Goal: Task Accomplishment & Management: Manage account settings

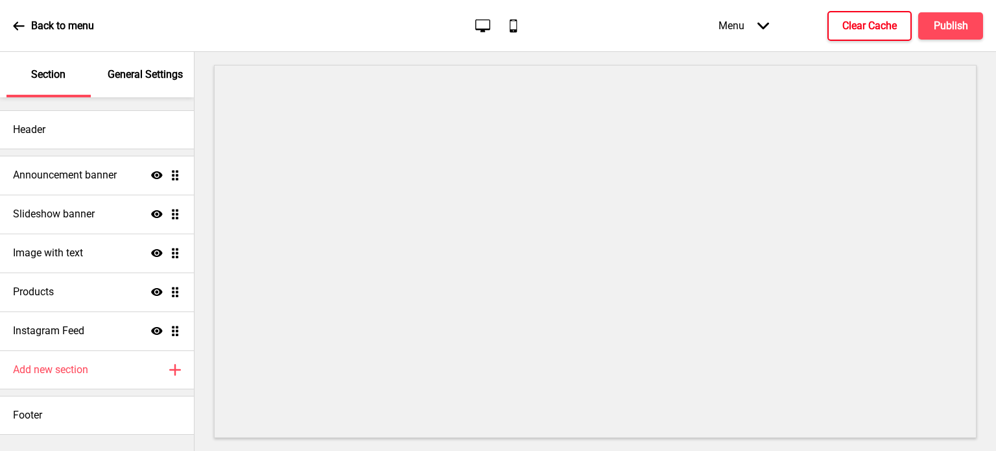
click at [896, 18] on button "Clear Cache" at bounding box center [870, 26] width 84 height 30
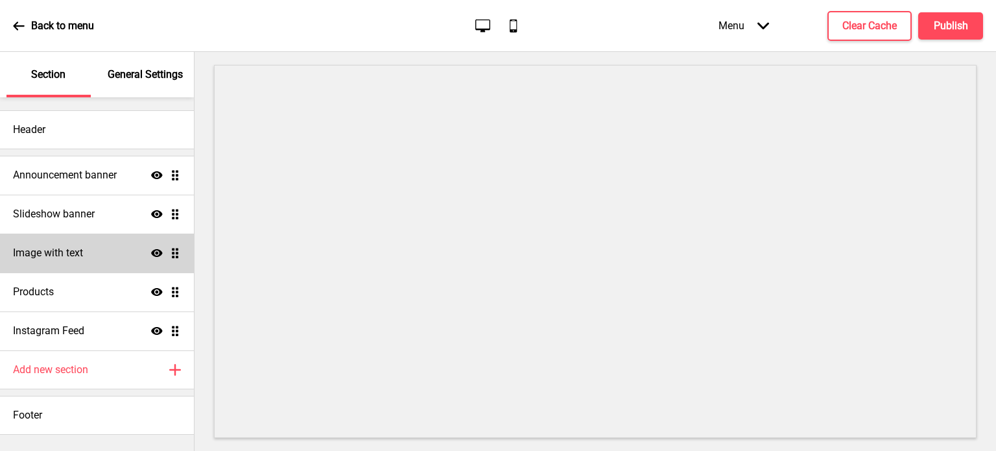
click at [104, 265] on div "Image with text Show Drag" at bounding box center [97, 252] width 194 height 39
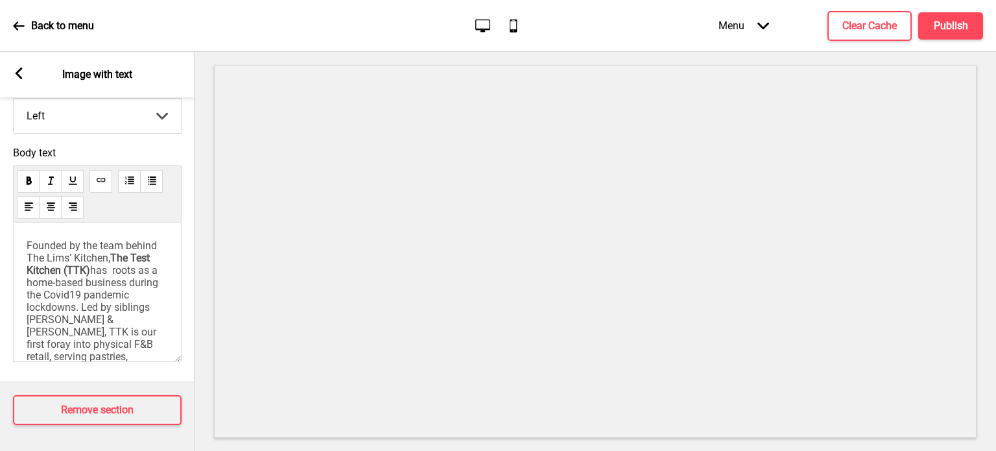
click at [59, 257] on span "Founded by the team behind The Lims’ Kitchen," at bounding box center [93, 251] width 133 height 25
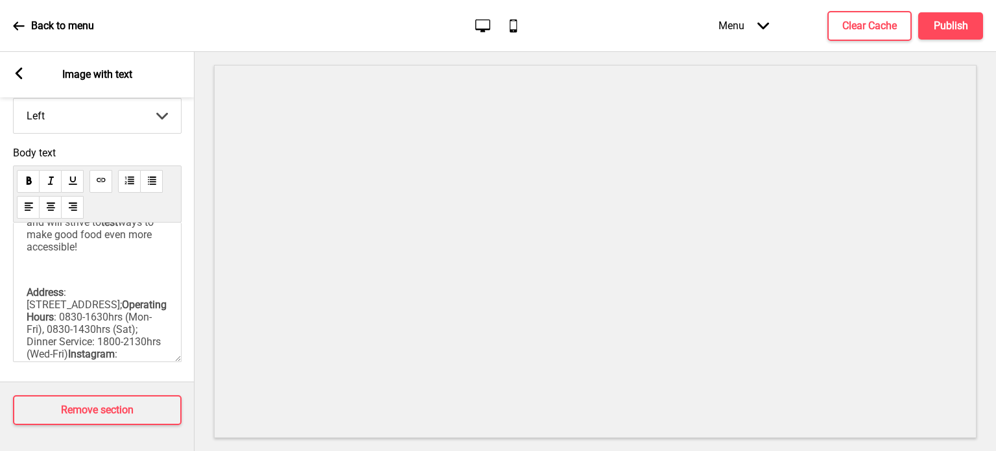
scroll to position [417, 0]
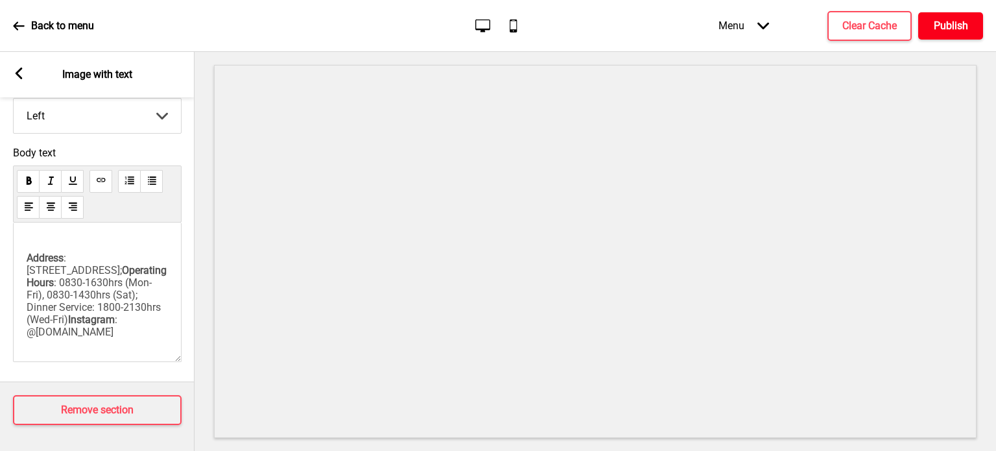
click at [957, 33] on button "Publish" at bounding box center [950, 25] width 65 height 27
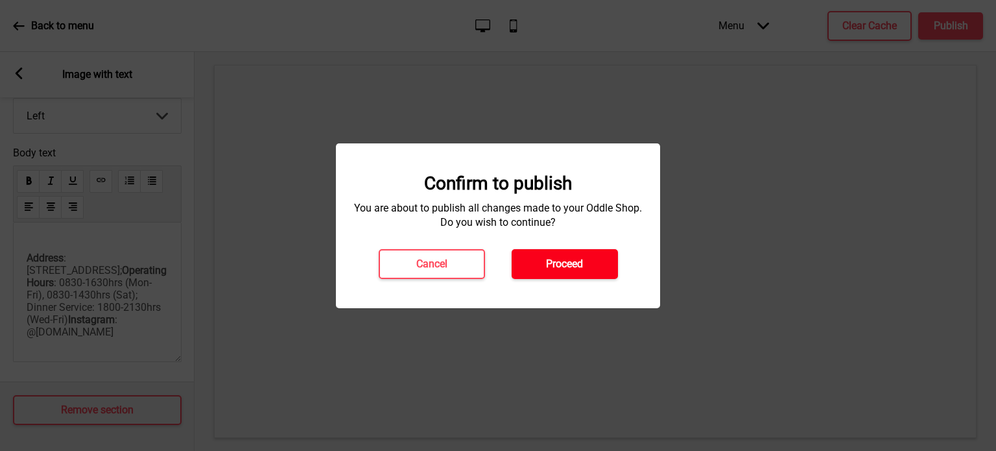
click at [571, 265] on h4 "Proceed" at bounding box center [564, 264] width 37 height 14
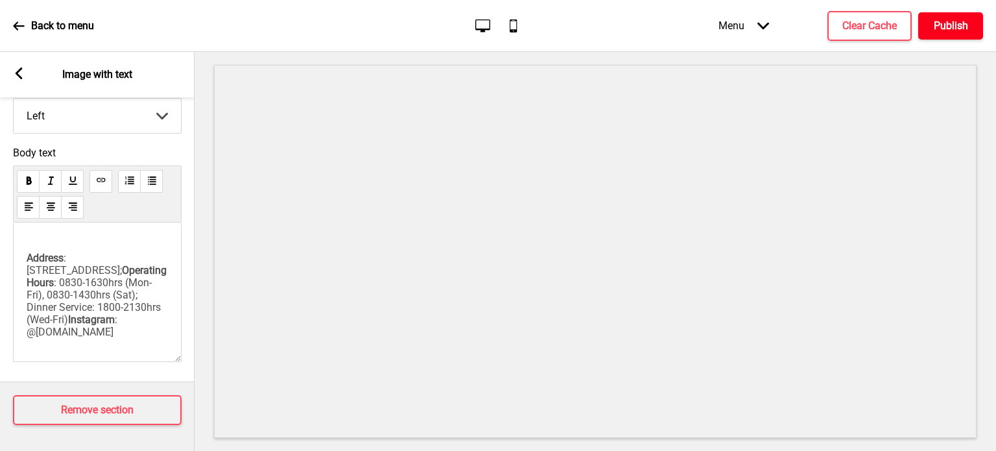
scroll to position [0, 0]
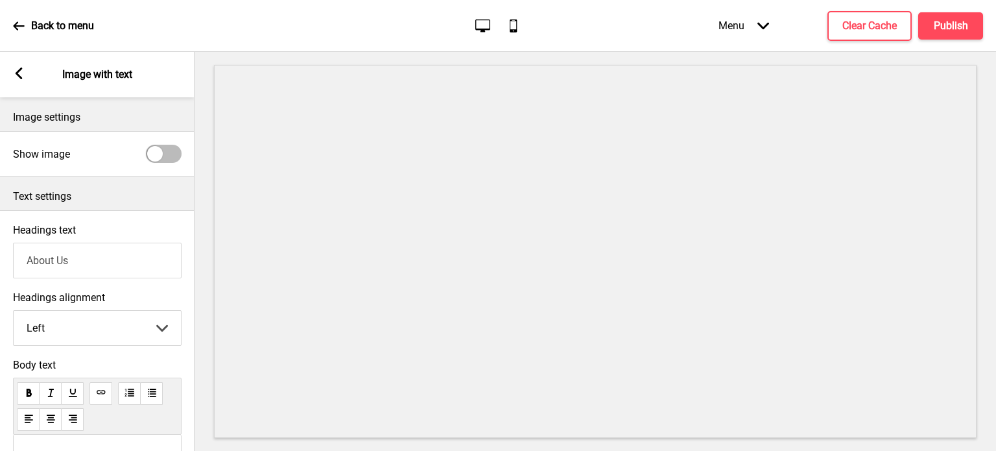
click at [165, 155] on div at bounding box center [164, 154] width 36 height 18
checkbox input "true"
select select "right"
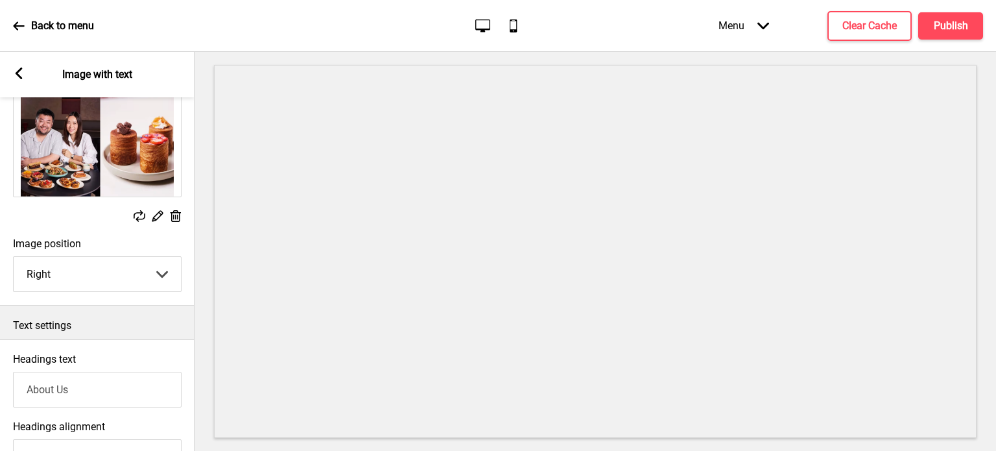
scroll to position [99, 0]
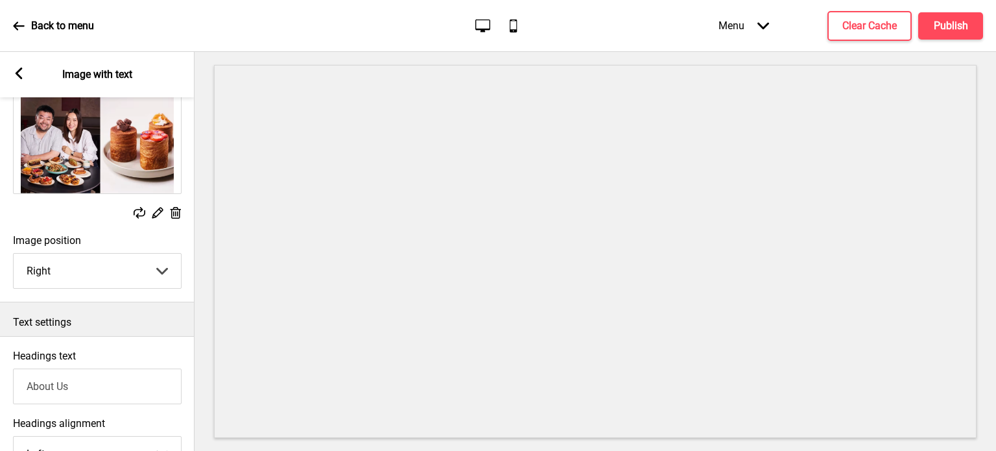
click at [154, 211] on rect at bounding box center [157, 213] width 14 height 14
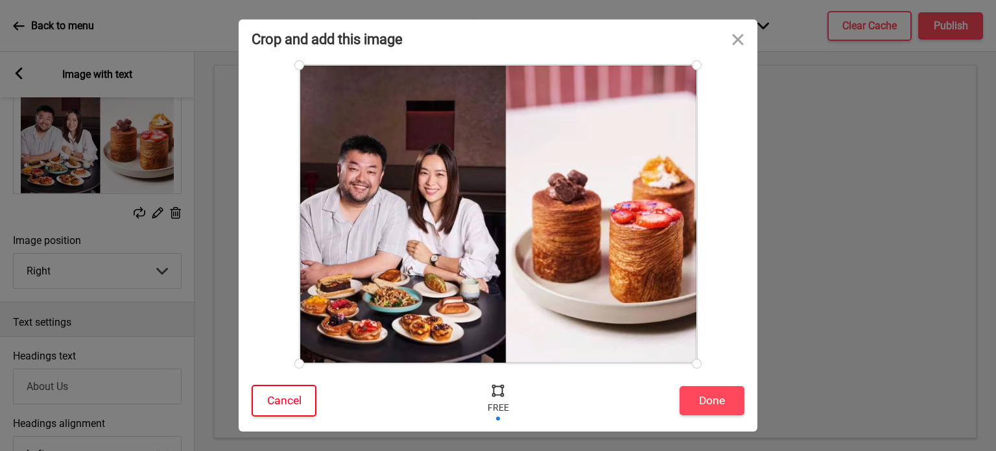
click at [283, 391] on button "Cancel" at bounding box center [284, 401] width 65 height 32
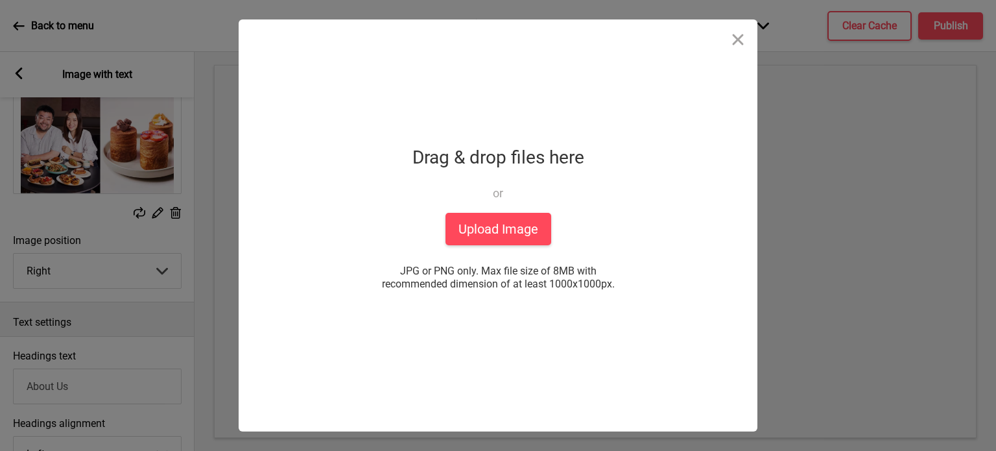
click at [182, 218] on div "Crop and add this image Cancel Done Drop a file here Drag & drop files here or …" at bounding box center [498, 225] width 996 height 451
click at [737, 36] on button "Close" at bounding box center [738, 38] width 39 height 39
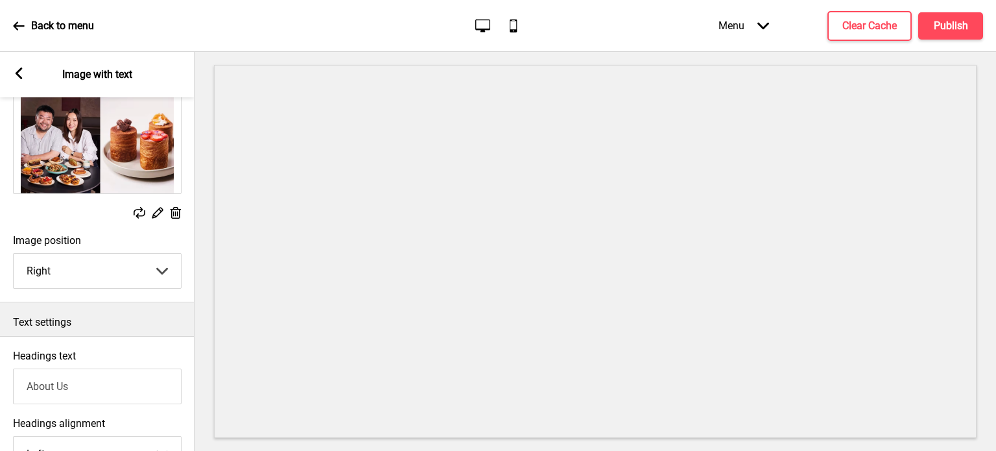
click at [173, 218] on icon at bounding box center [176, 213] width 11 height 12
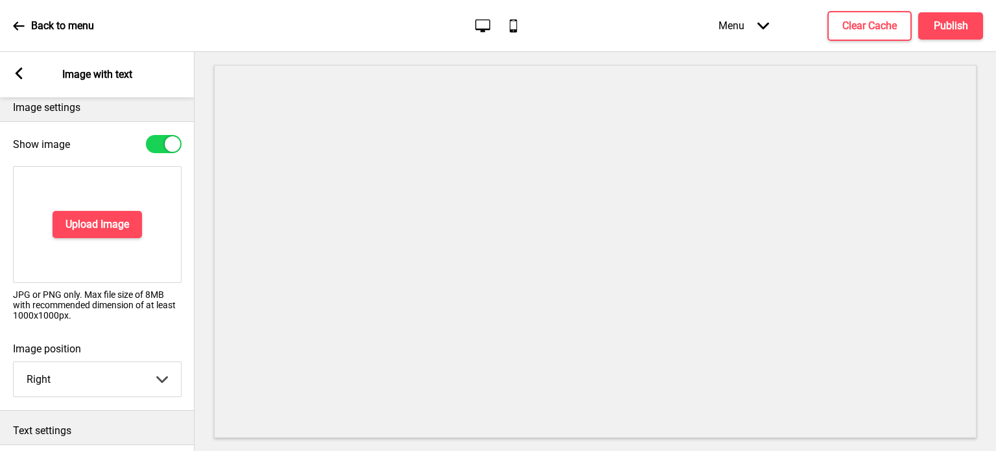
scroll to position [10, 0]
click at [78, 234] on button "Upload Image" at bounding box center [98, 223] width 90 height 27
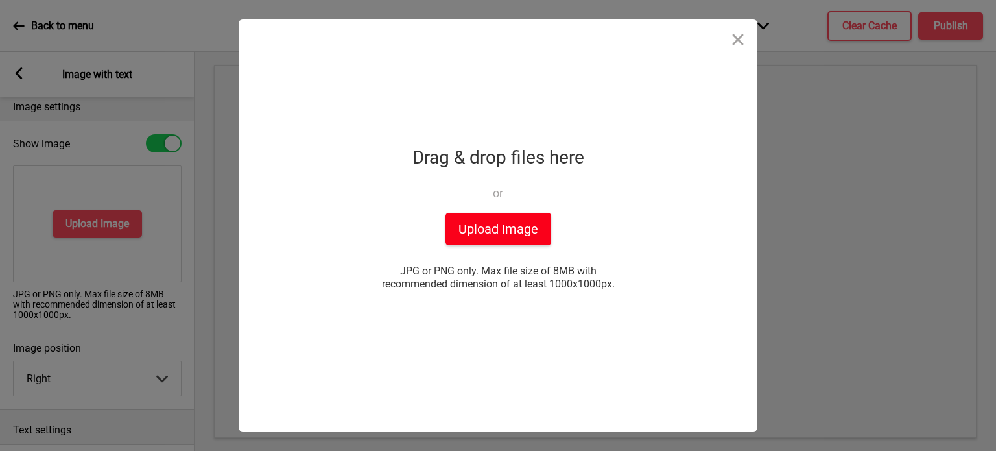
drag, startPoint x: 519, startPoint y: 233, endPoint x: 528, endPoint y: 226, distance: 11.0
click at [528, 226] on button "Upload Image" at bounding box center [499, 229] width 106 height 32
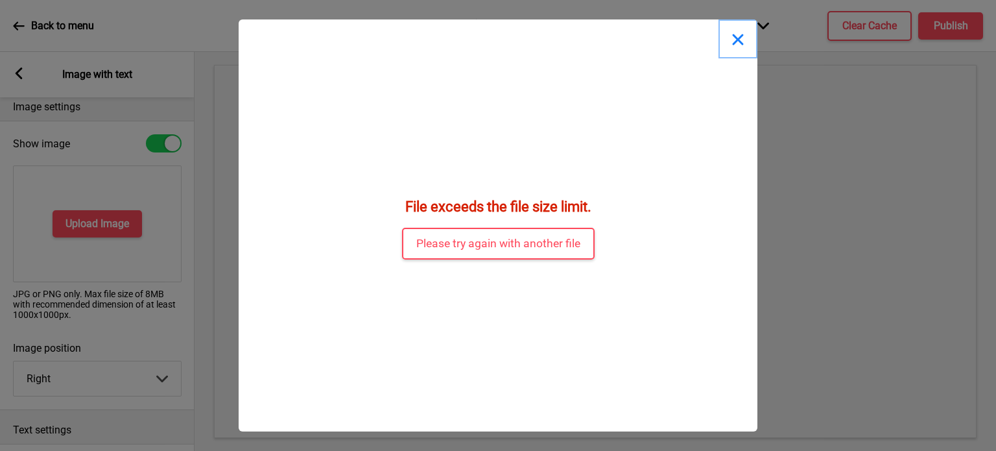
click at [737, 43] on button "Close" at bounding box center [738, 38] width 39 height 39
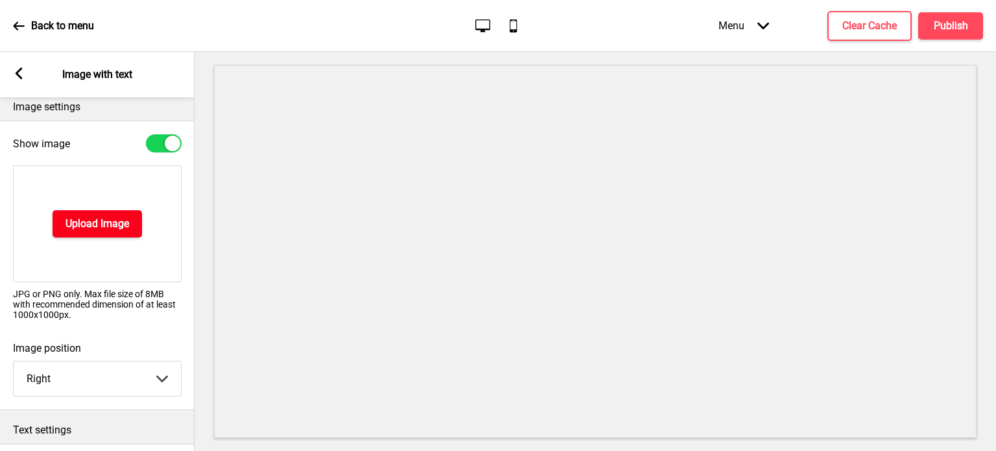
click at [113, 232] on button "Upload Image" at bounding box center [98, 223] width 90 height 27
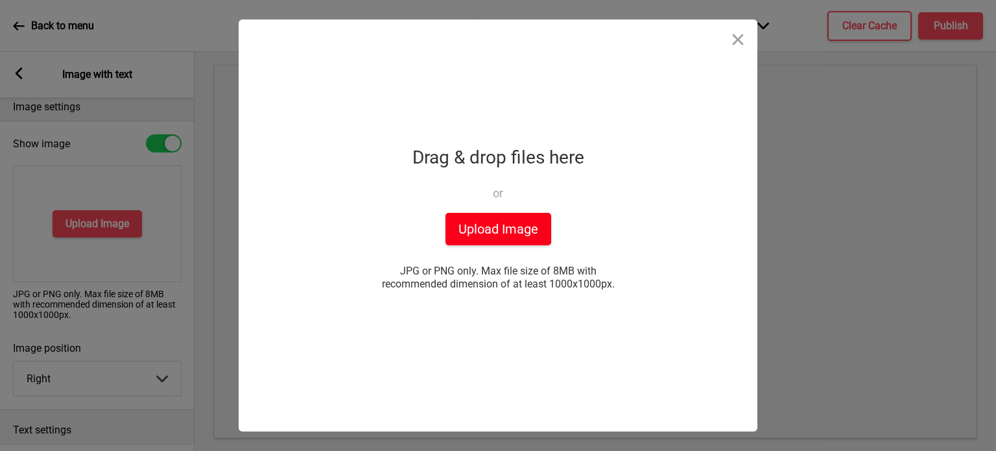
click at [488, 215] on button "Upload Image" at bounding box center [499, 229] width 106 height 32
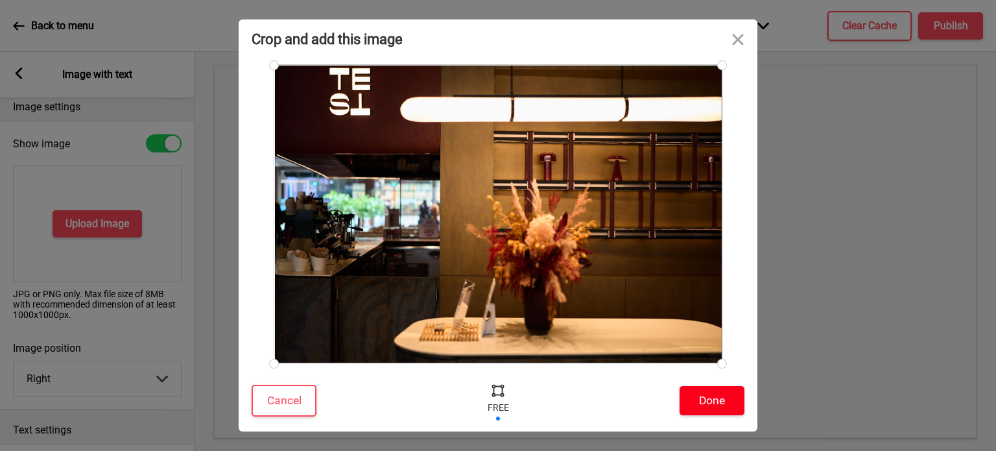
click at [722, 401] on button "Done" at bounding box center [712, 400] width 65 height 29
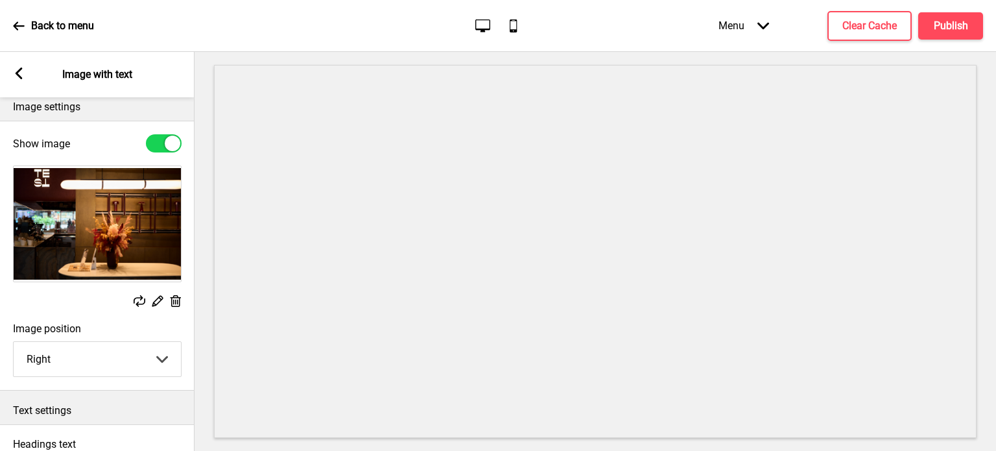
click at [161, 139] on div at bounding box center [164, 143] width 36 height 18
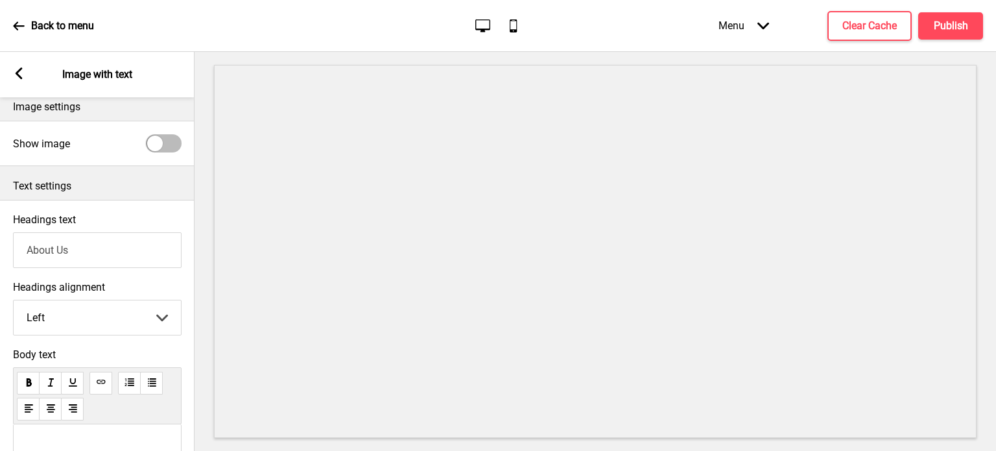
click at [161, 139] on div at bounding box center [155, 144] width 16 height 16
checkbox input "true"
select select "right"
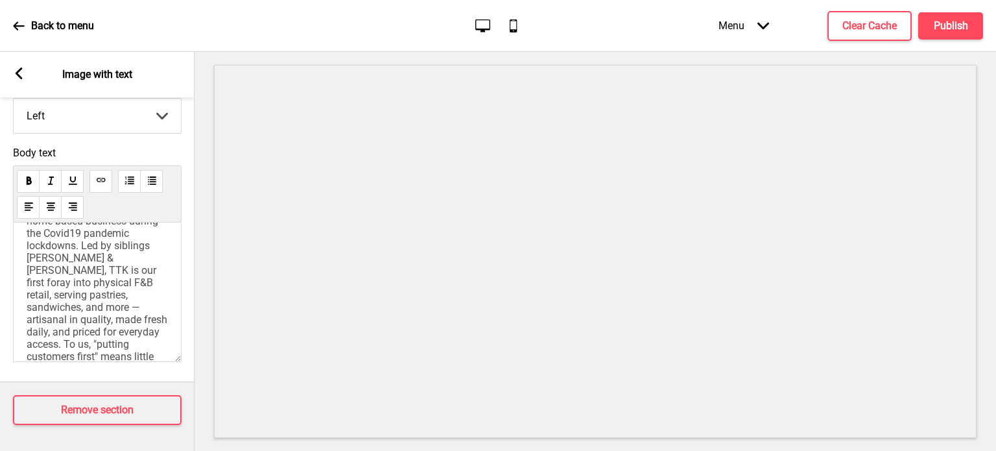
scroll to position [0, 0]
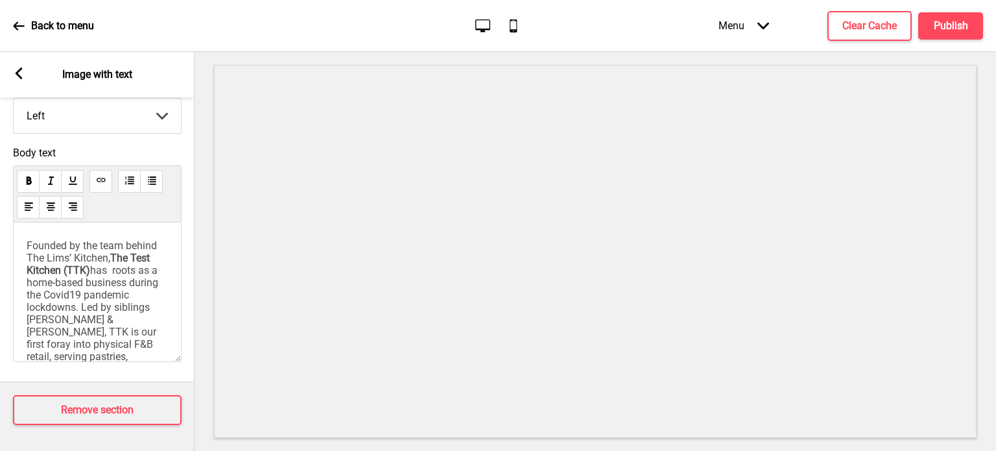
click at [66, 291] on span "has roots as a home-based business during the Covid19 pandemic lockdowns. Led b…" at bounding box center [98, 356] width 143 height 185
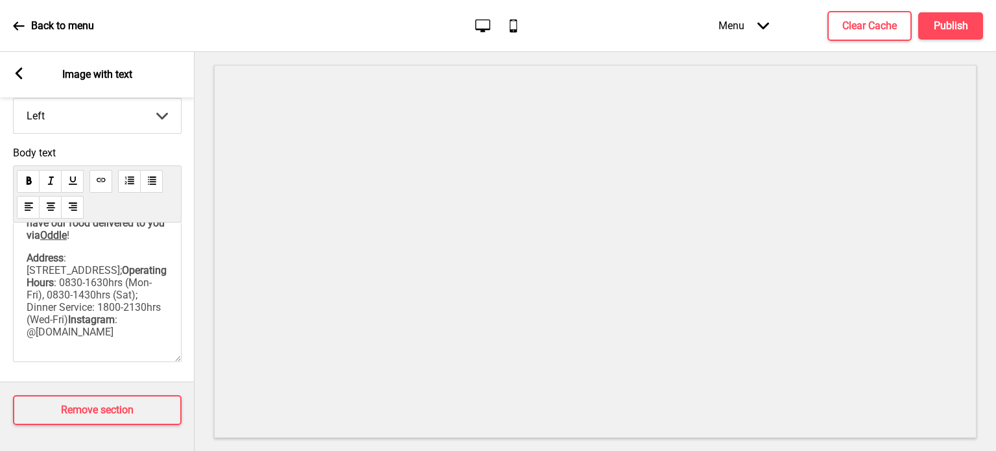
scroll to position [359, 0]
click at [948, 33] on button "Publish" at bounding box center [950, 25] width 65 height 27
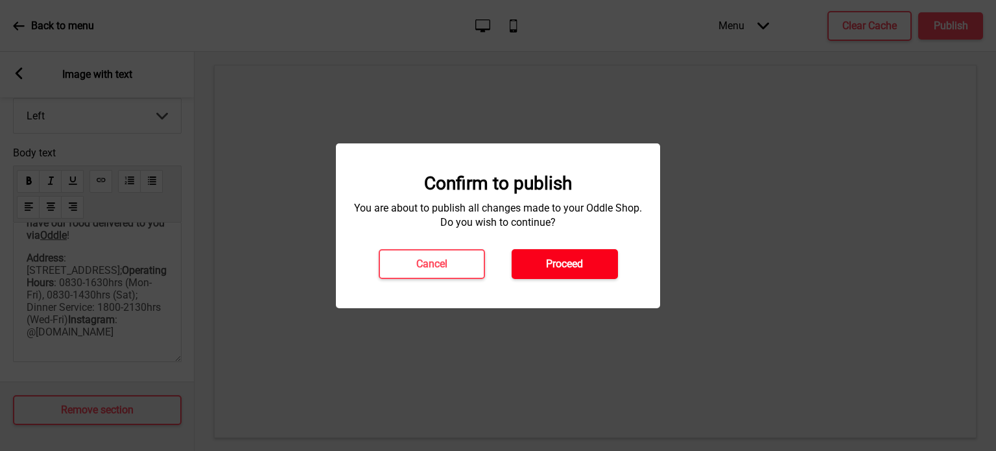
click at [558, 261] on h4 "Proceed" at bounding box center [564, 264] width 37 height 14
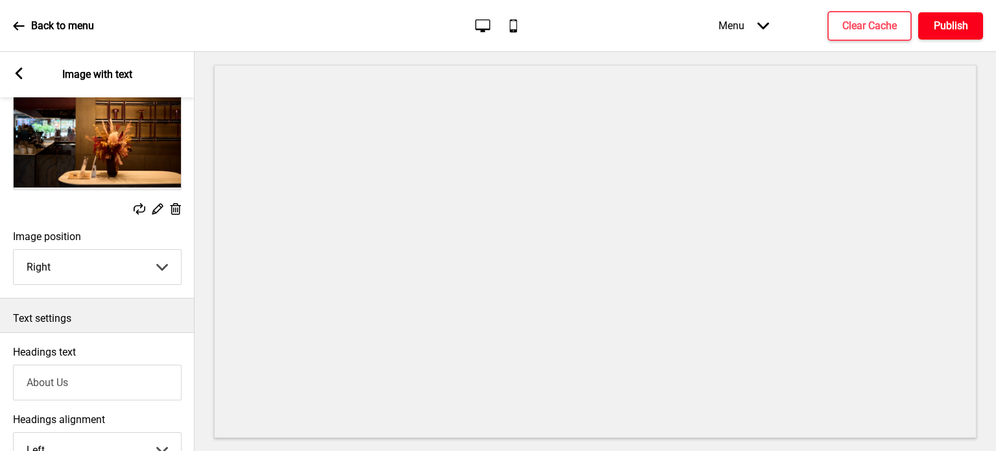
scroll to position [0, 0]
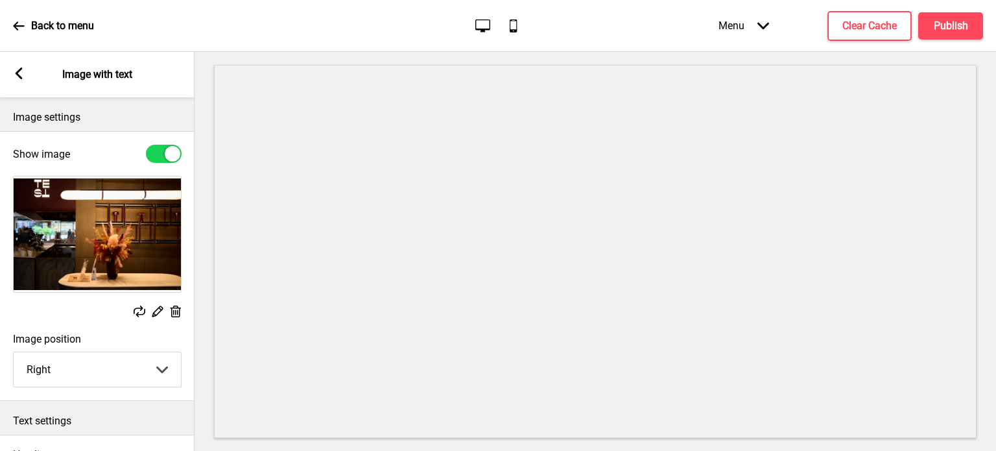
click at [19, 71] on icon at bounding box center [19, 73] width 7 height 12
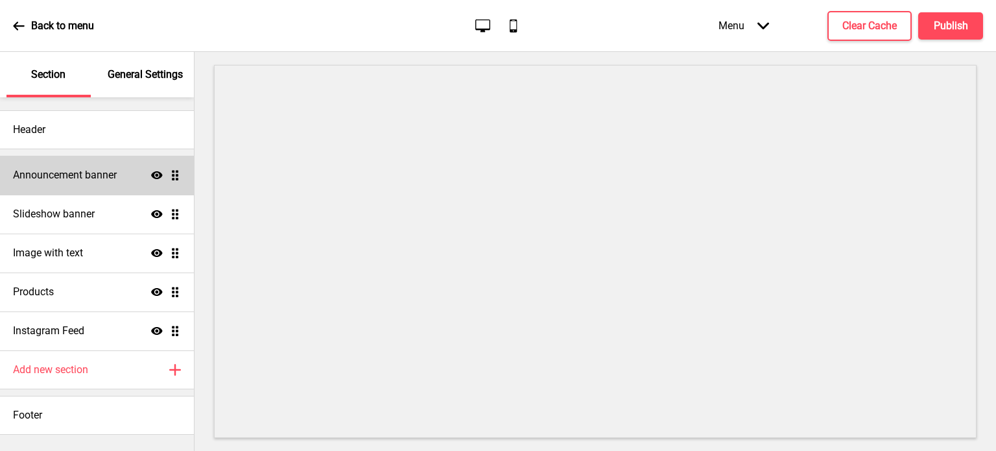
click at [104, 183] on div "Announcement banner Show Drag" at bounding box center [97, 175] width 194 height 39
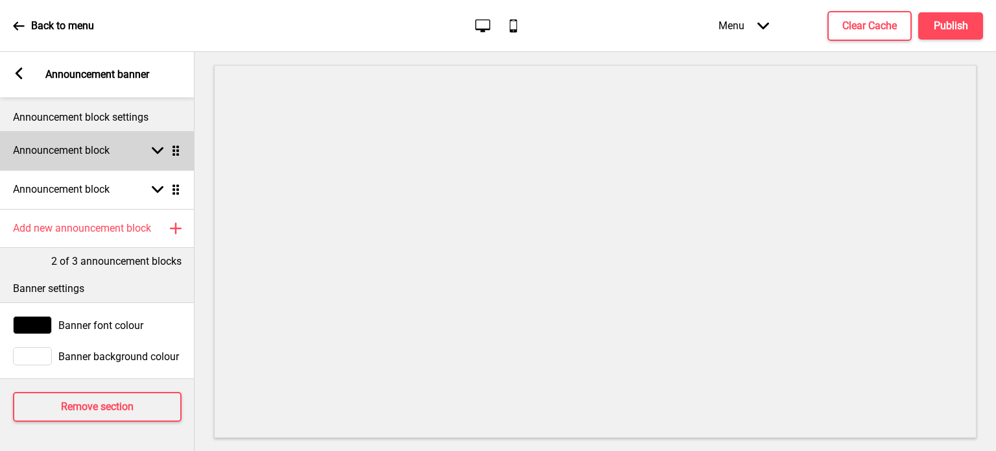
click at [99, 158] on div "Announcement block Arrow down Drag" at bounding box center [97, 150] width 195 height 39
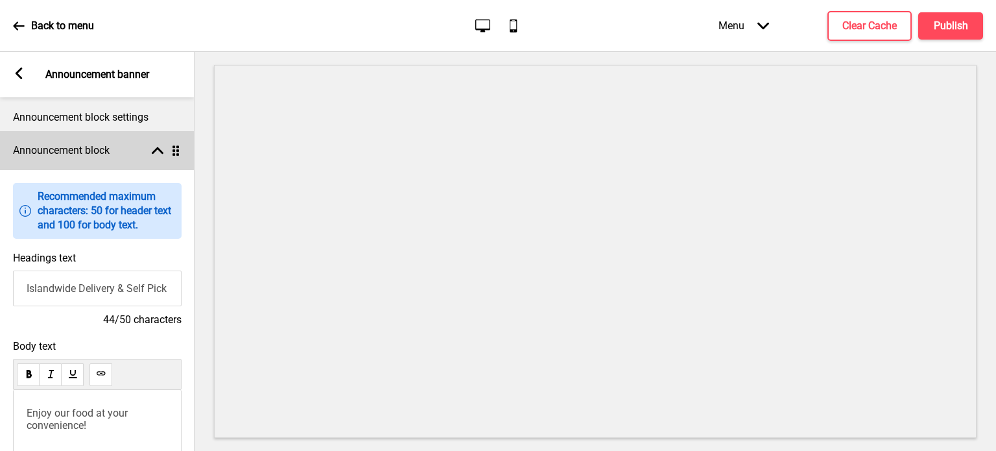
click at [99, 158] on div "Announcement block Arrow up Drag" at bounding box center [97, 150] width 195 height 39
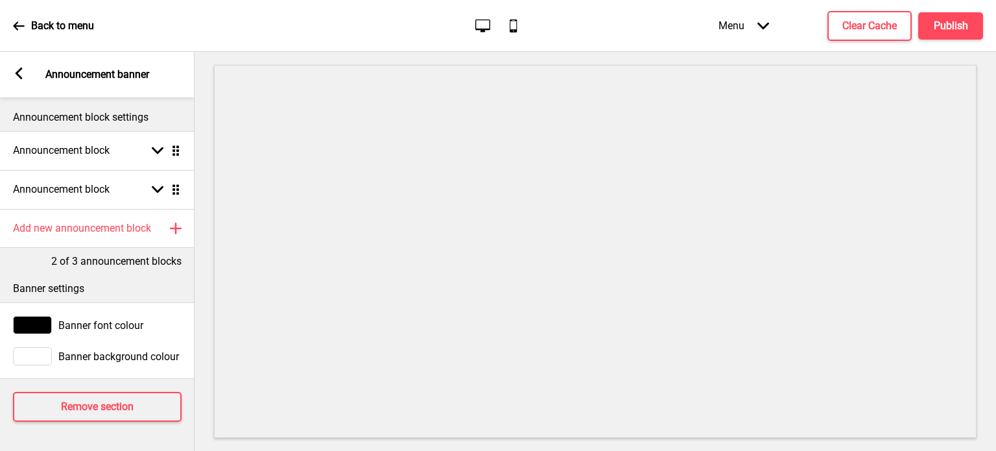
click at [29, 73] on div "Arrow left Announcement banner" at bounding box center [97, 74] width 195 height 45
click at [23, 73] on rect at bounding box center [19, 73] width 12 height 12
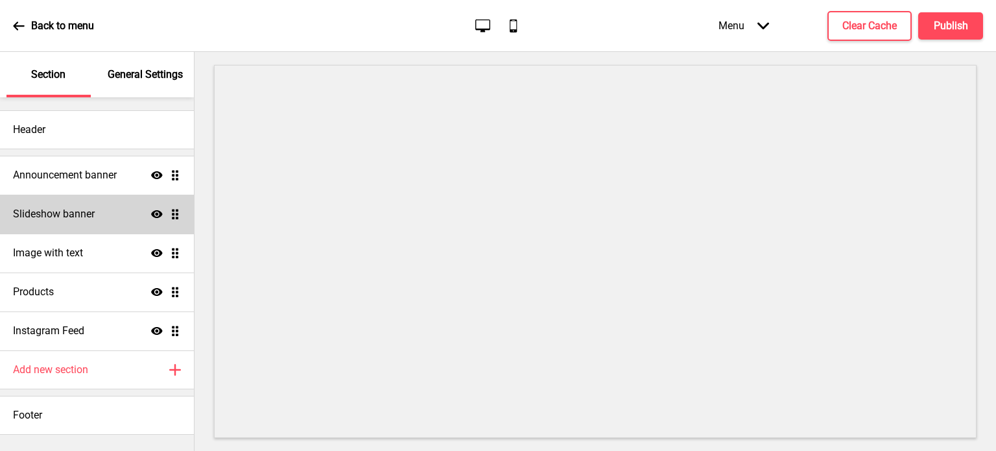
click at [99, 215] on div "Slideshow banner Show Drag" at bounding box center [97, 214] width 194 height 39
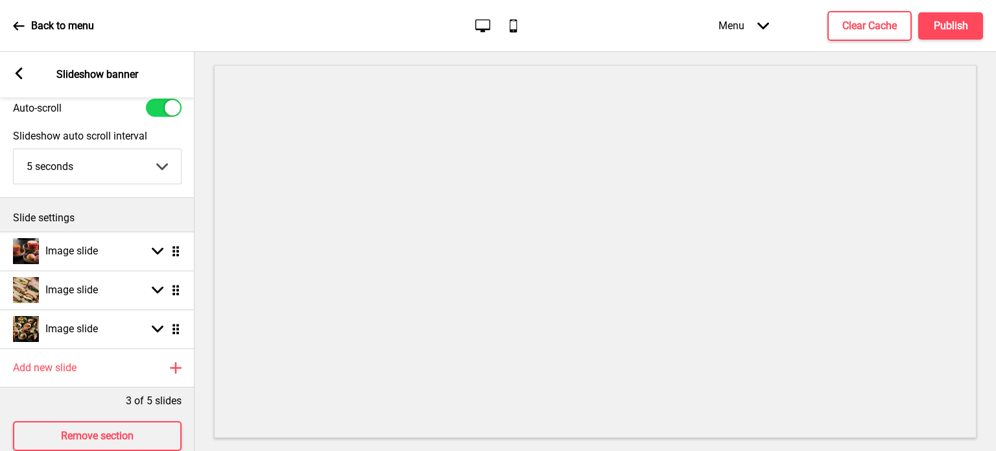
scroll to position [47, 0]
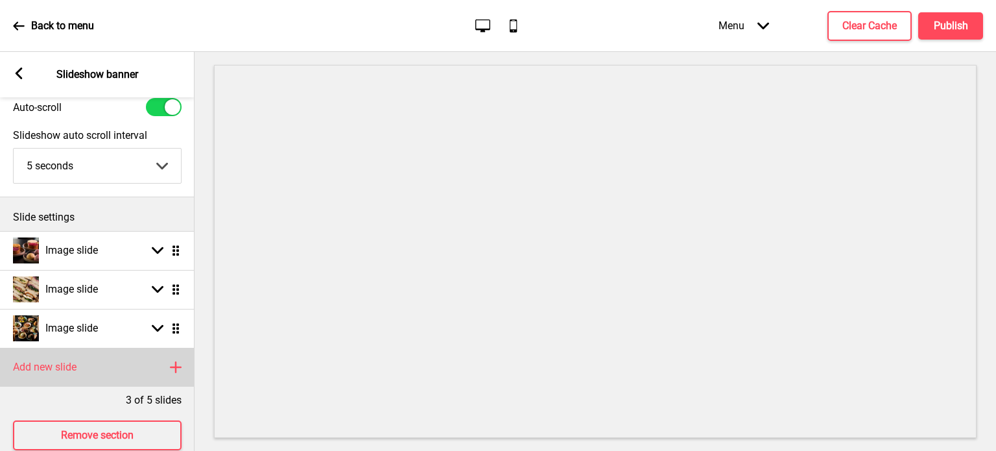
click at [169, 379] on div "Add new slide Plus" at bounding box center [97, 367] width 195 height 39
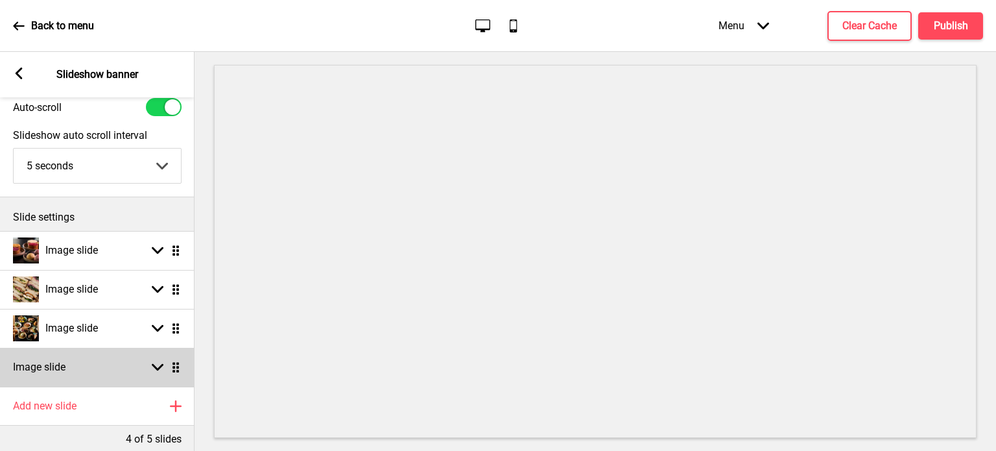
click at [172, 368] on ul "Image slide Arrow down Drag Image slide Arrow down Drag Image slide Arrow down …" at bounding box center [97, 309] width 195 height 156
click at [161, 373] on div "Image slide Arrow down Drag" at bounding box center [97, 367] width 195 height 39
select select "right"
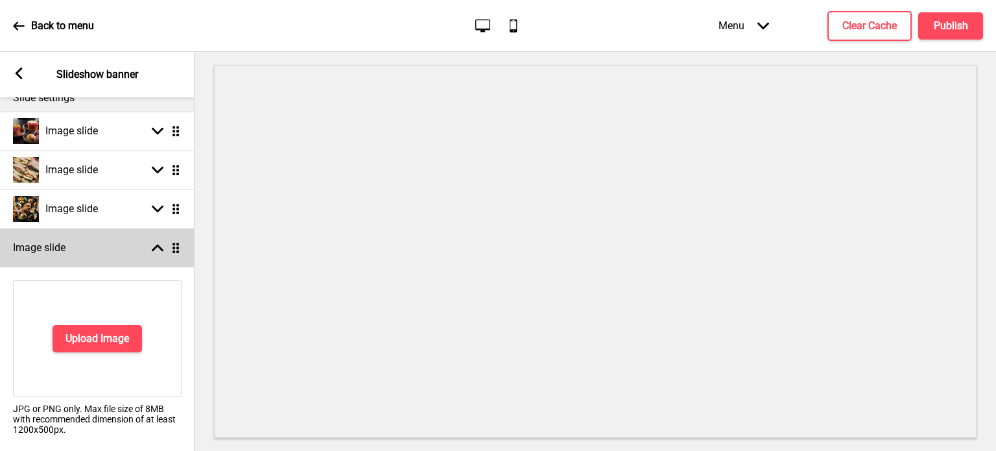
scroll to position [169, 0]
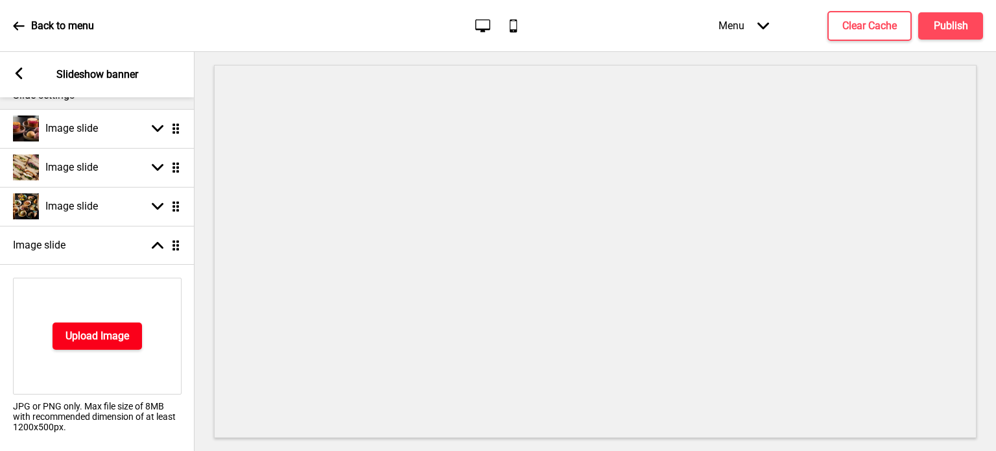
click at [114, 344] on button "Upload Image" at bounding box center [98, 335] width 90 height 27
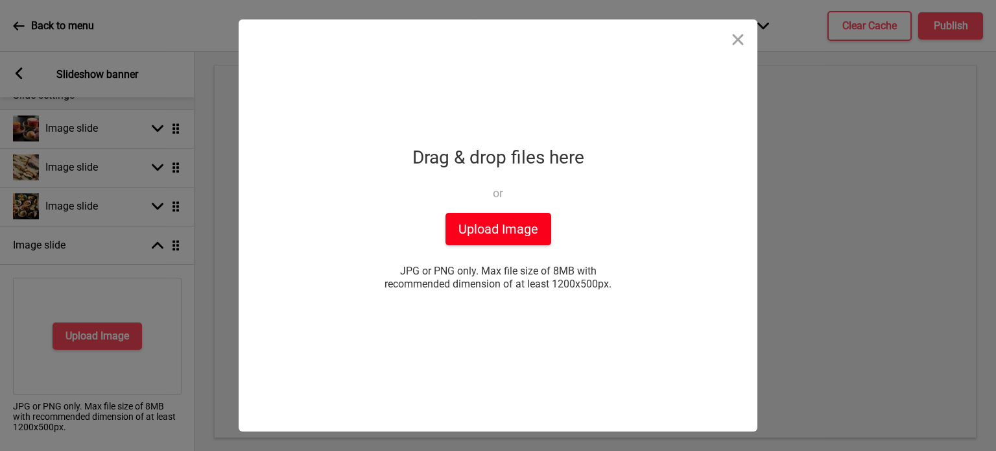
click at [500, 221] on button "Upload Image" at bounding box center [499, 229] width 106 height 32
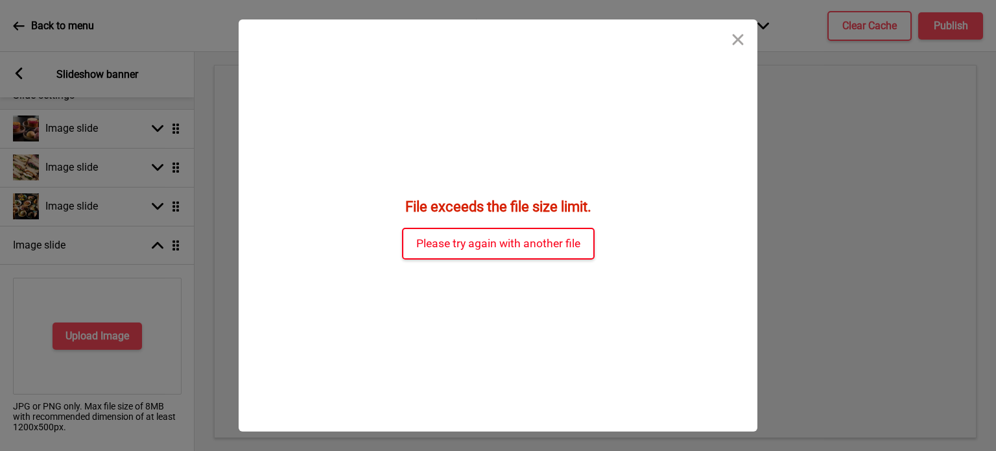
click at [462, 246] on button "Please try again with another file" at bounding box center [498, 244] width 193 height 32
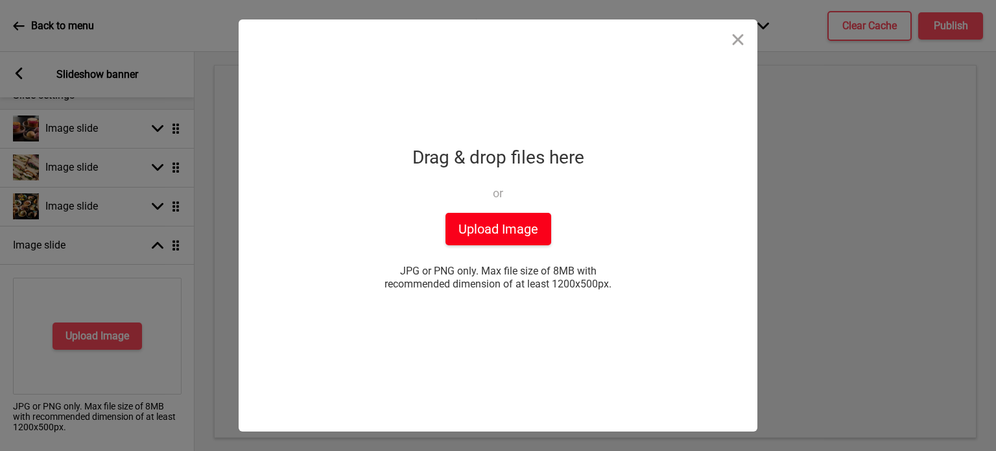
click at [515, 235] on button "Upload Image" at bounding box center [499, 229] width 106 height 32
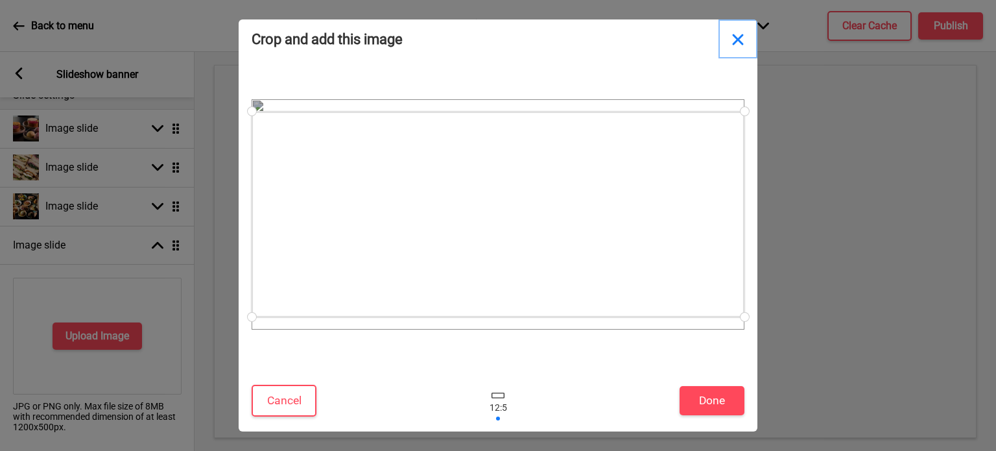
click at [739, 36] on button "Close" at bounding box center [738, 38] width 39 height 39
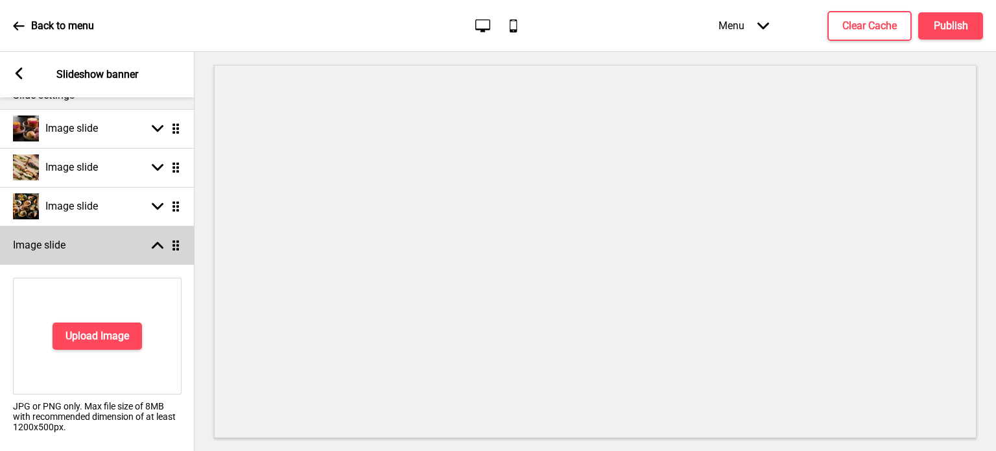
click at [154, 245] on icon at bounding box center [158, 245] width 12 height 7
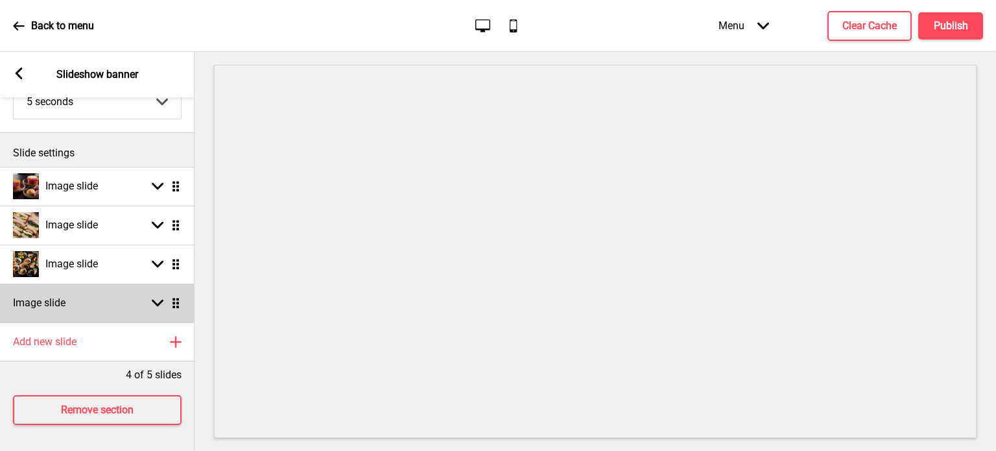
scroll to position [119, 0]
click at [152, 300] on icon at bounding box center [158, 303] width 12 height 7
select select "right"
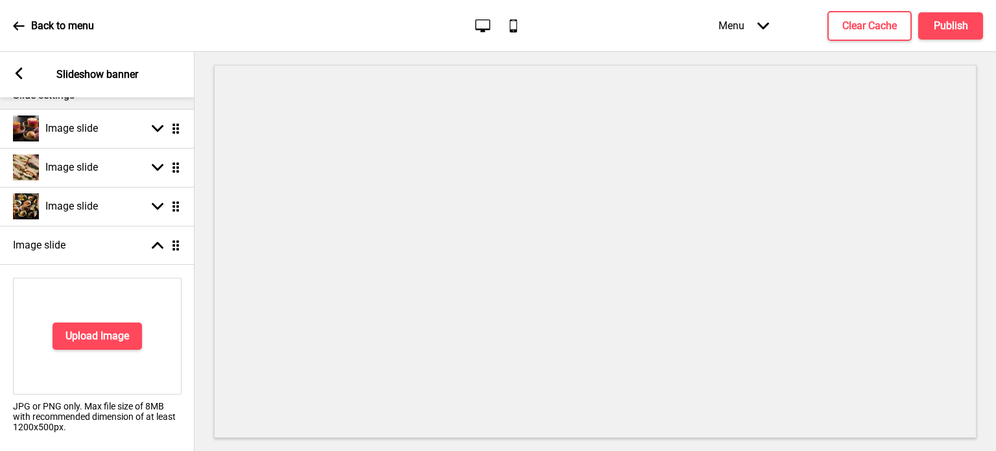
click at [96, 353] on div "Upload Image" at bounding box center [97, 336] width 169 height 117
click at [91, 345] on button "Upload Image" at bounding box center [98, 335] width 90 height 27
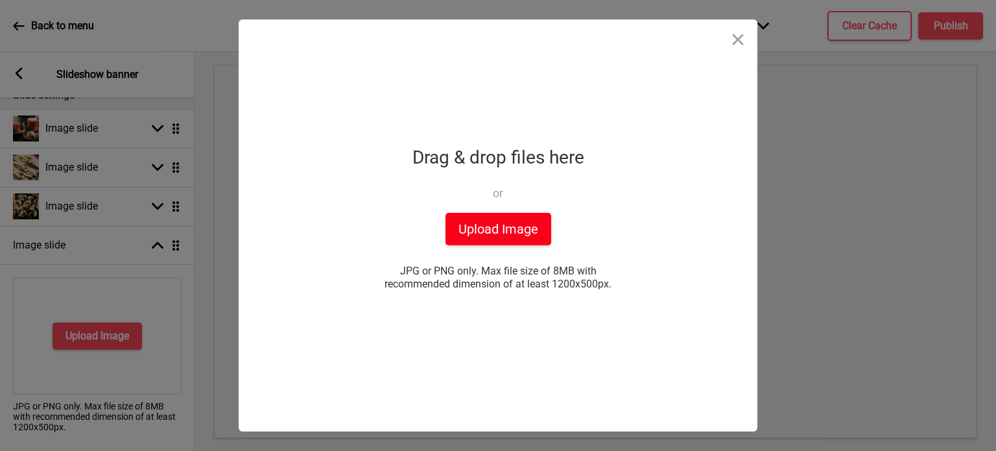
click at [479, 232] on button "Upload Image" at bounding box center [499, 229] width 106 height 32
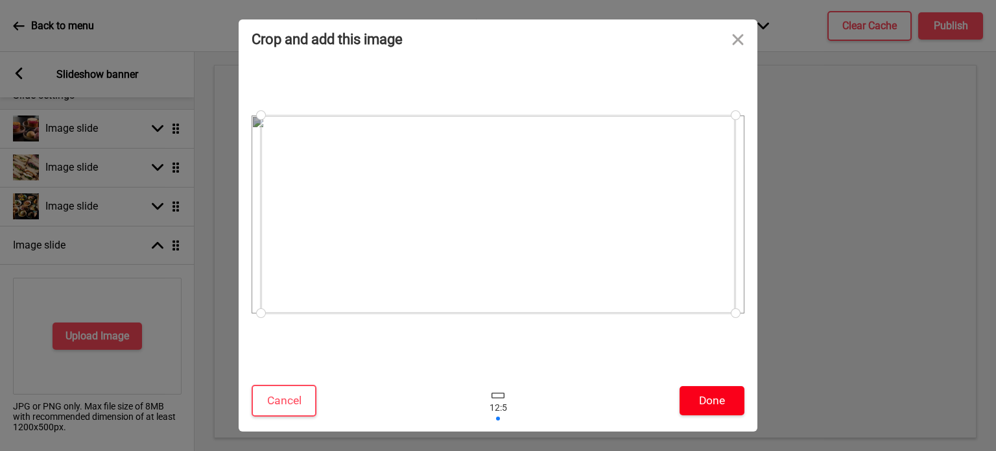
click at [708, 399] on button "Done" at bounding box center [712, 400] width 65 height 29
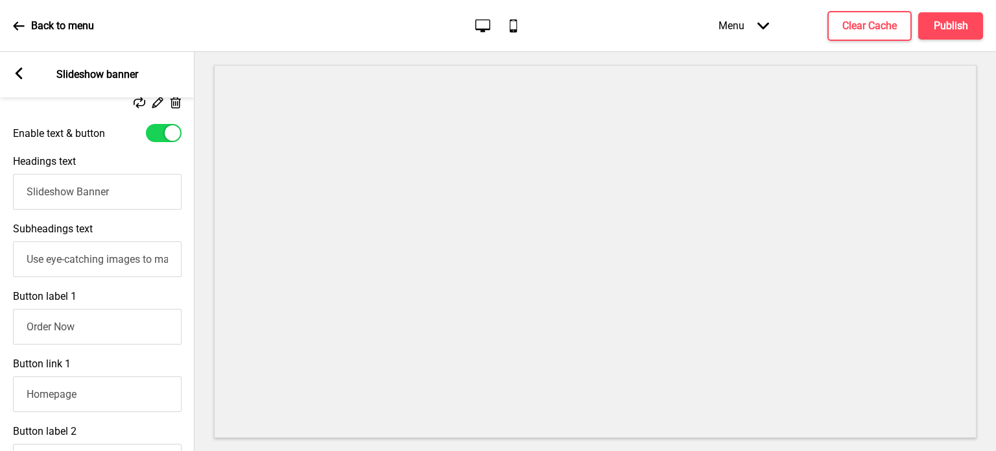
scroll to position [483, 0]
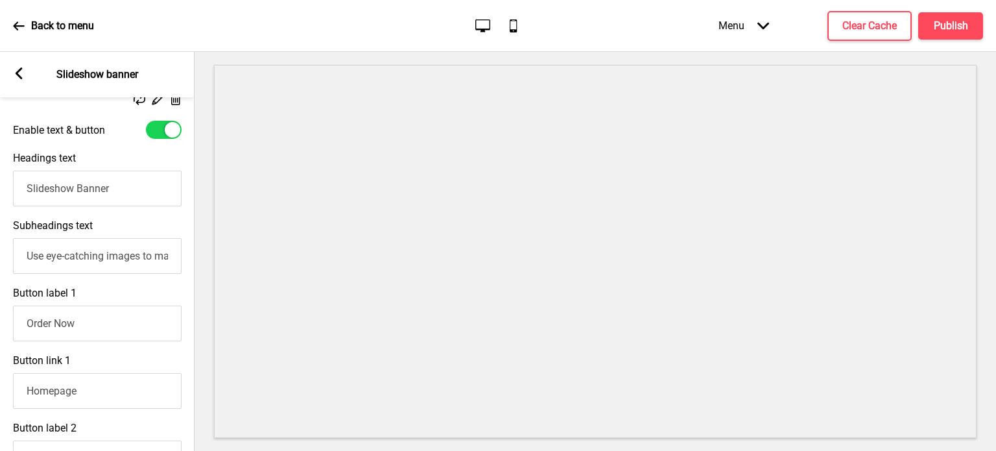
click at [96, 193] on input "Slideshow Banner" at bounding box center [97, 189] width 169 height 36
type input "D"
type input "Now Serving Dinner"
click at [93, 267] on input "Use eye-catching images to make a strong first impression of your brand" at bounding box center [97, 256] width 169 height 36
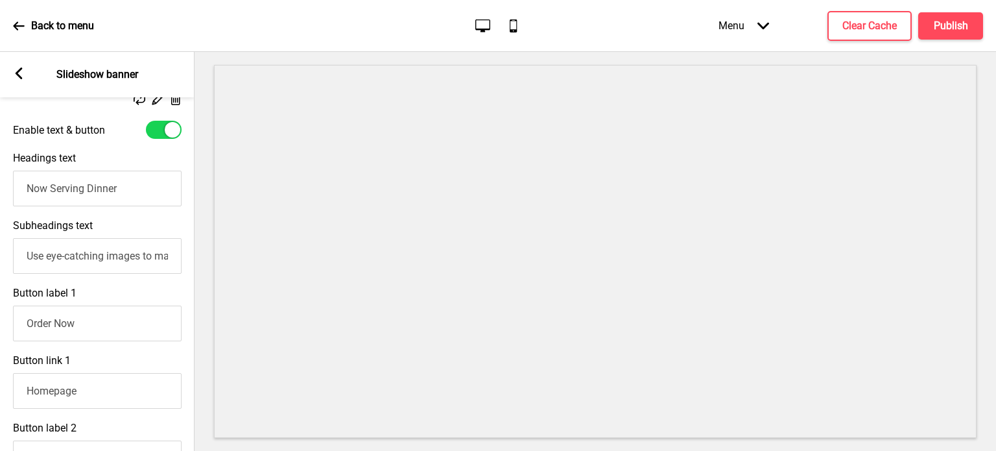
click at [93, 267] on input "Use eye-catching images to make a strong first impression of your brand" at bounding box center [97, 256] width 169 height 36
type input "&"
type input "9"
type input "Wed-Fri: 1800-2130hrs"
drag, startPoint x: 133, startPoint y: 320, endPoint x: 0, endPoint y: 333, distance: 133.6
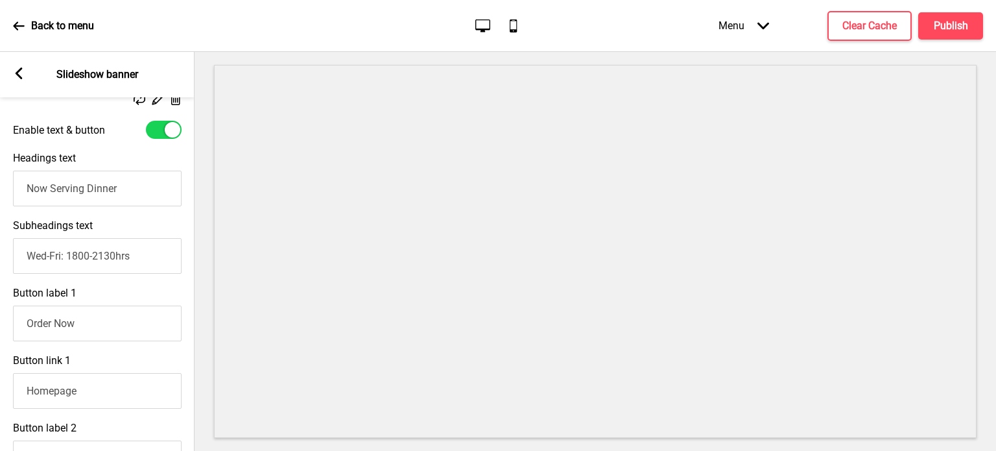
click at [0, 333] on div "Button label 1 Order Now" at bounding box center [97, 313] width 195 height 67
type input "Book Now"
click at [113, 401] on input "Homepage" at bounding box center [97, 391] width 169 height 36
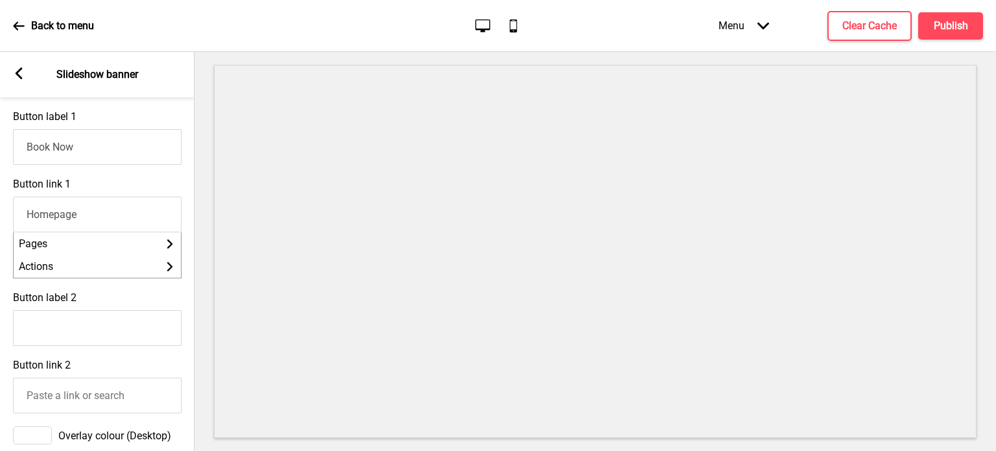
scroll to position [659, 0]
click at [169, 248] on icon at bounding box center [169, 243] width 5 height 9
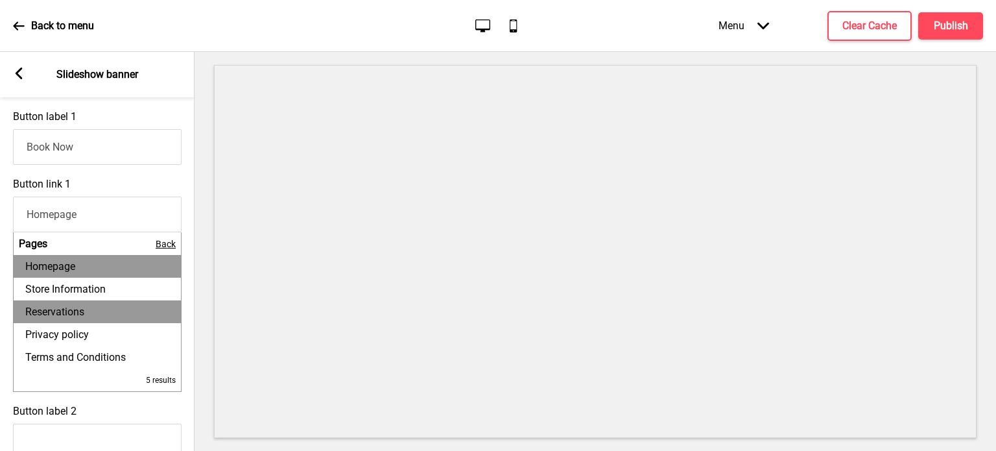
click at [109, 320] on li "Reservations" at bounding box center [97, 311] width 167 height 23
type input "Reservations"
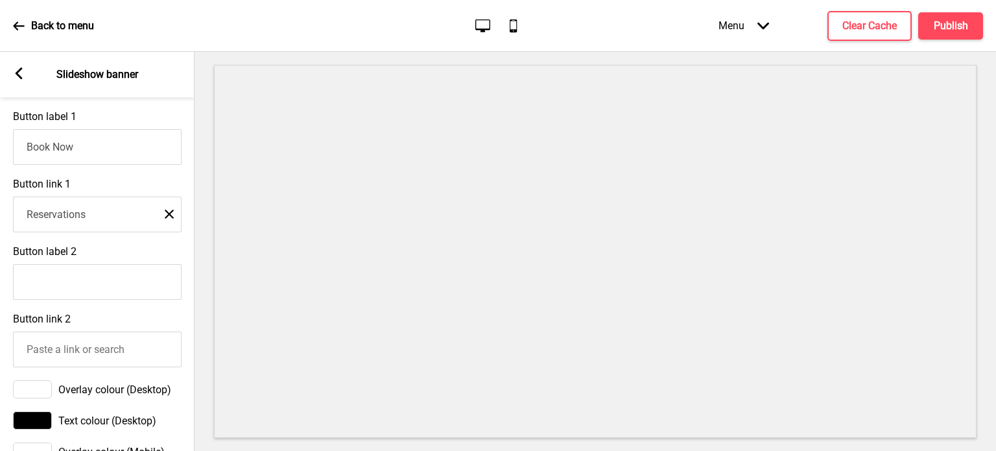
click at [182, 262] on div "Button label 2" at bounding box center [97, 272] width 195 height 67
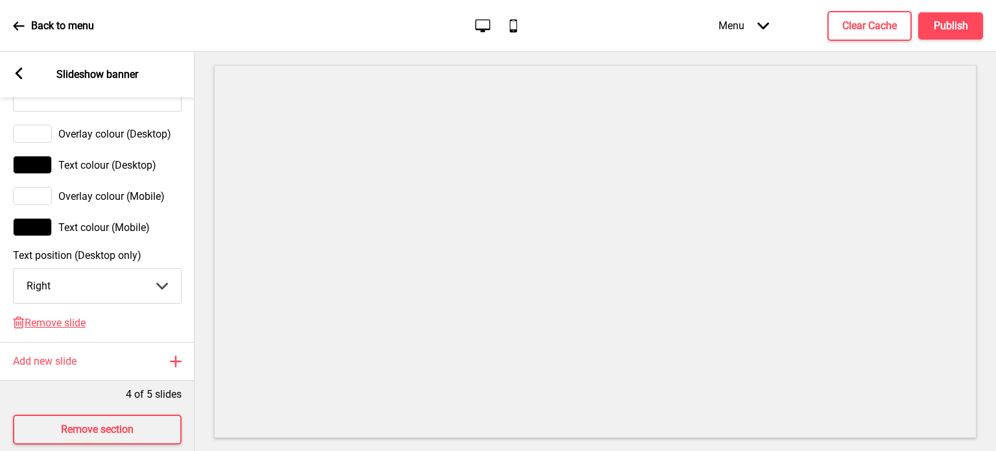
scroll to position [953, 0]
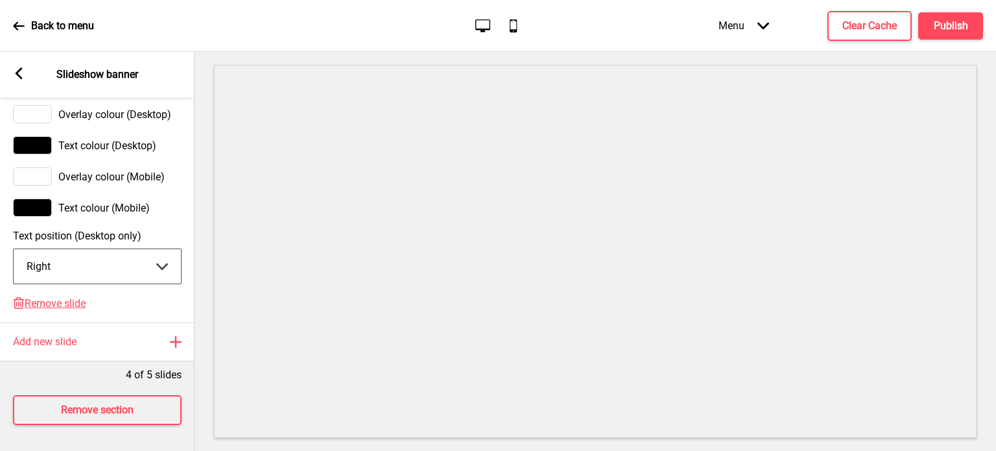
click at [163, 259] on select "Center Left Right" at bounding box center [97, 266] width 167 height 34
select select "center"
click at [14, 249] on select "Center Left Right" at bounding box center [97, 266] width 167 height 34
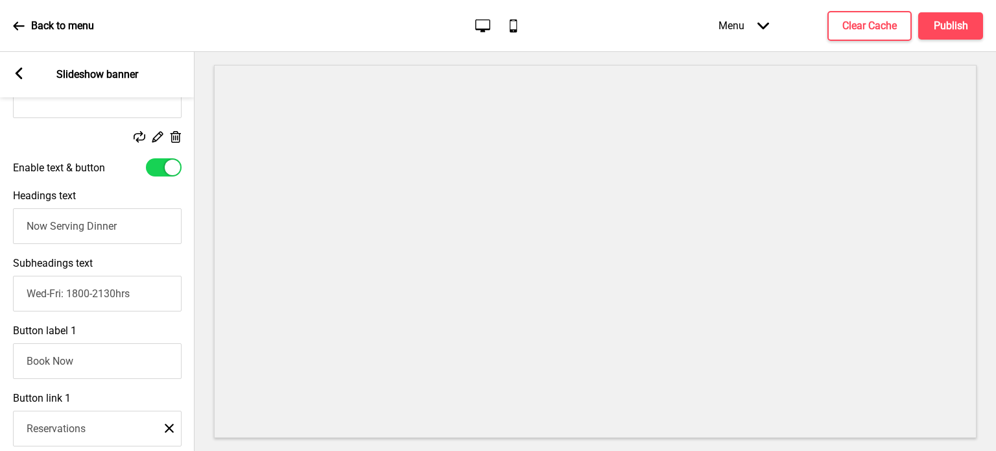
scroll to position [444, 0]
drag, startPoint x: 127, startPoint y: 228, endPoint x: 0, endPoint y: 226, distance: 127.1
click at [0, 226] on div "Headings text Now Serving Dinner" at bounding box center [97, 217] width 195 height 67
type input "L"
type input "D"
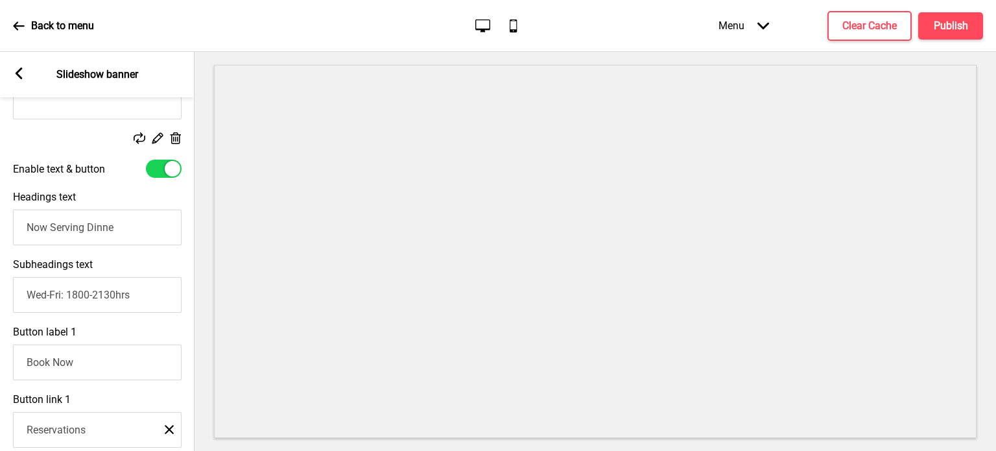
type input "Now Serving Dinner"
click at [26, 300] on input "Wed-Fri: 1800-2130hrs" at bounding box center [97, 295] width 169 height 36
type input "Limited Service: Wed-Fri (1800-2130hrs)"
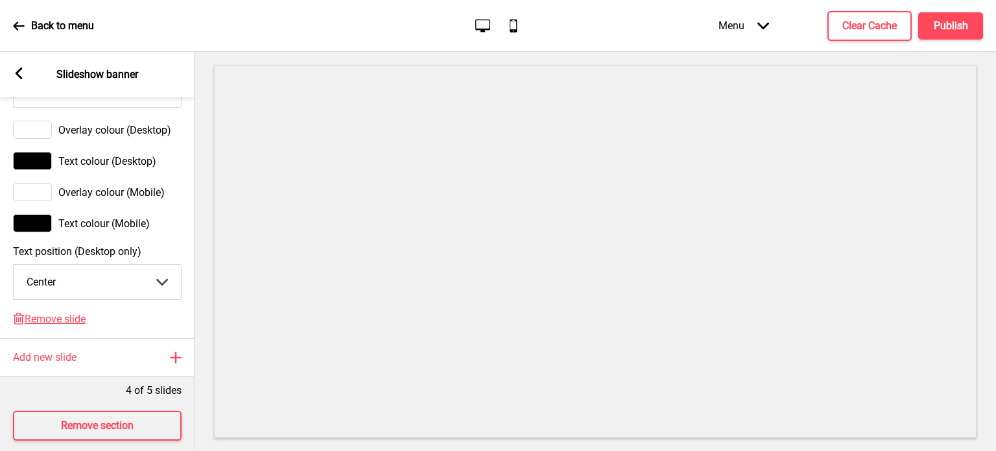
scroll to position [953, 0]
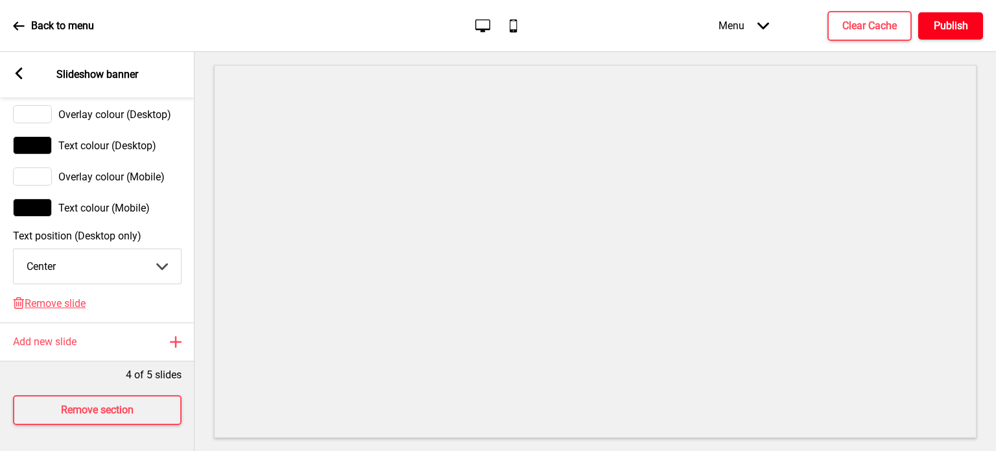
click at [959, 20] on h4 "Publish" at bounding box center [951, 26] width 34 height 14
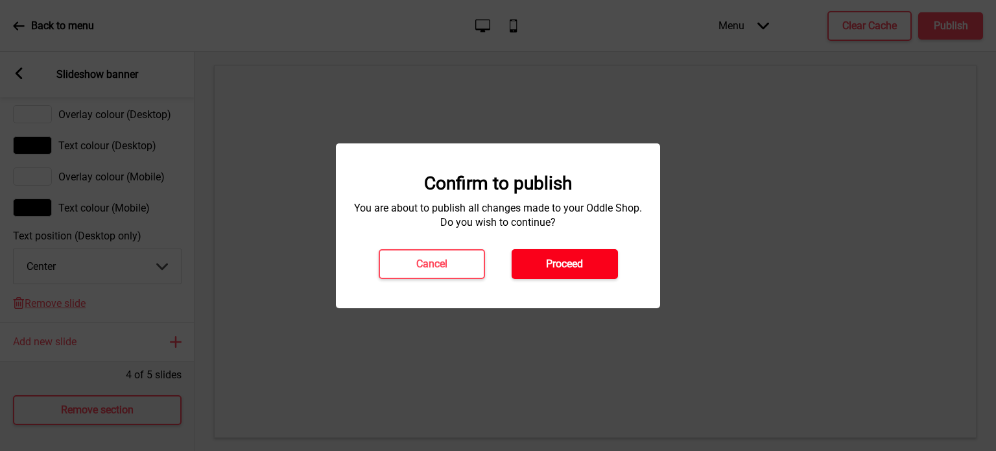
click at [560, 270] on h4 "Proceed" at bounding box center [564, 264] width 37 height 14
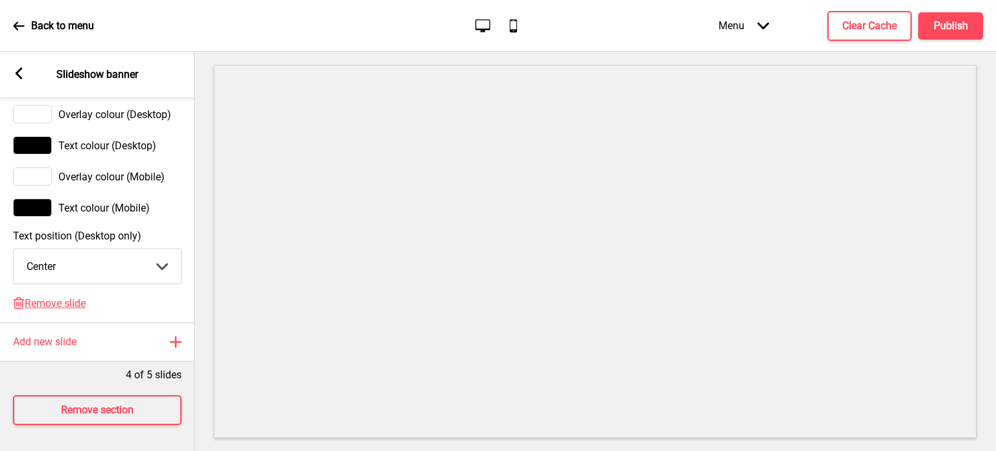
click at [21, 30] on icon at bounding box center [19, 26] width 12 height 12
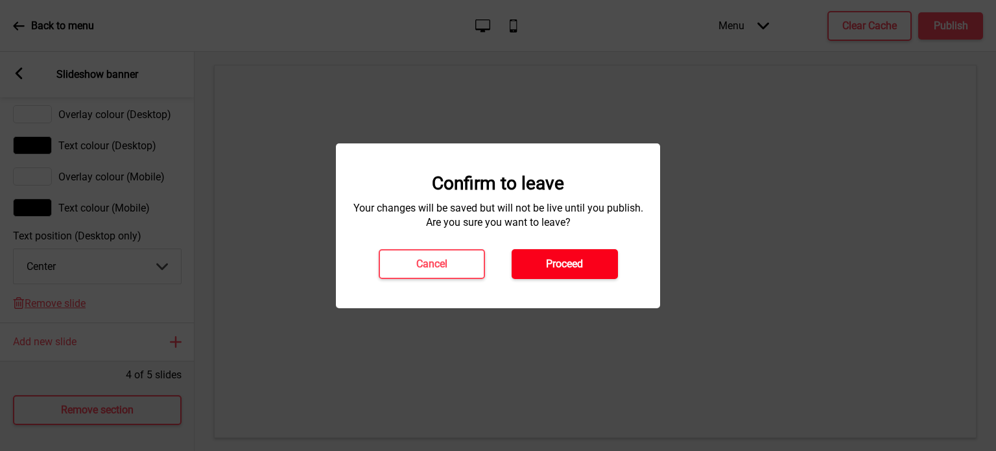
click at [554, 262] on h4 "Proceed" at bounding box center [564, 264] width 37 height 14
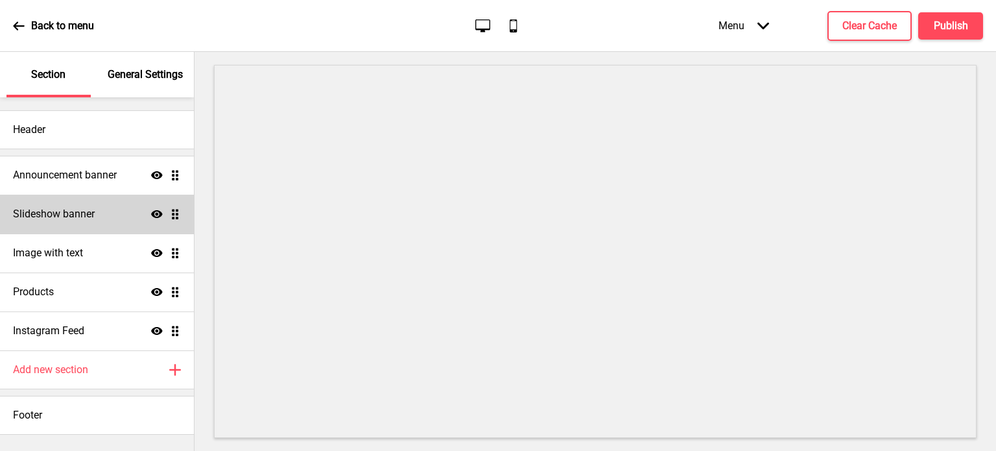
click at [119, 215] on div "Slideshow banner Show Drag" at bounding box center [97, 214] width 194 height 39
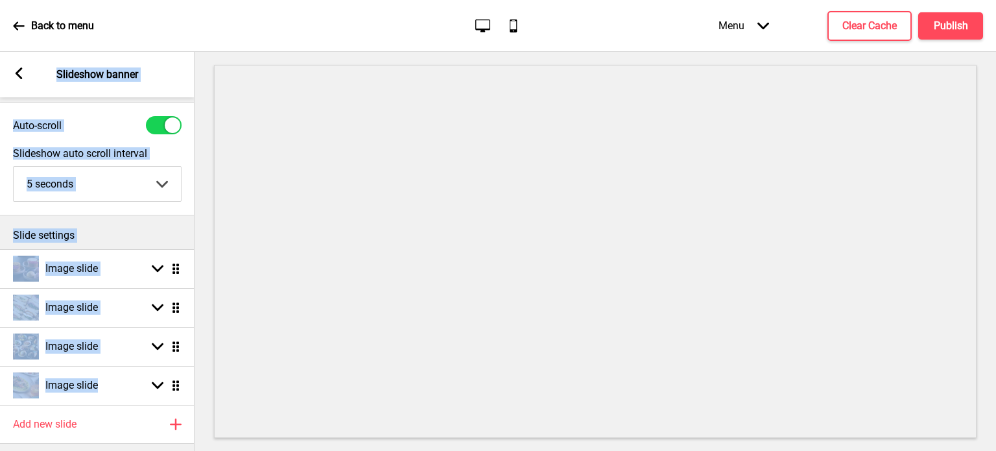
drag, startPoint x: 112, startPoint y: 412, endPoint x: 104, endPoint y: 443, distance: 31.9
click at [104, 443] on div "Section General Settings Header Announcement banner Show Drag Slideshow banner …" at bounding box center [97, 251] width 195 height 399
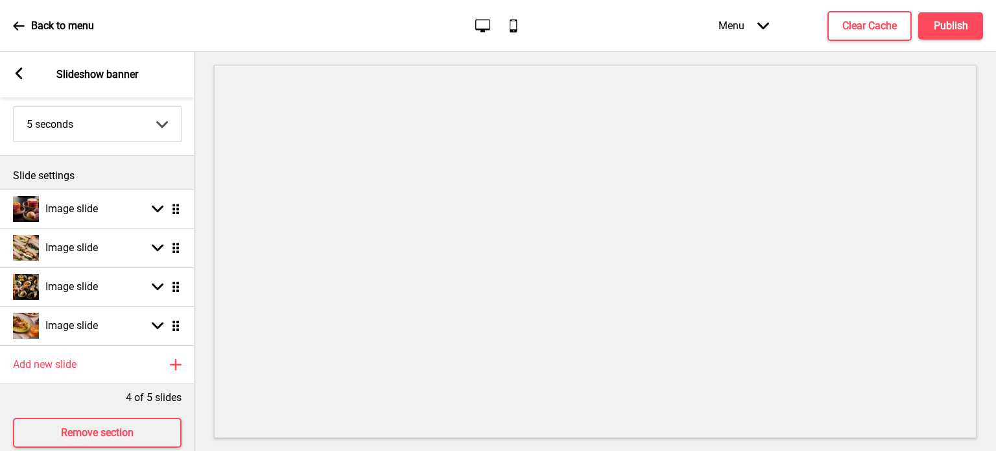
click at [212, 302] on div at bounding box center [596, 251] width 802 height 399
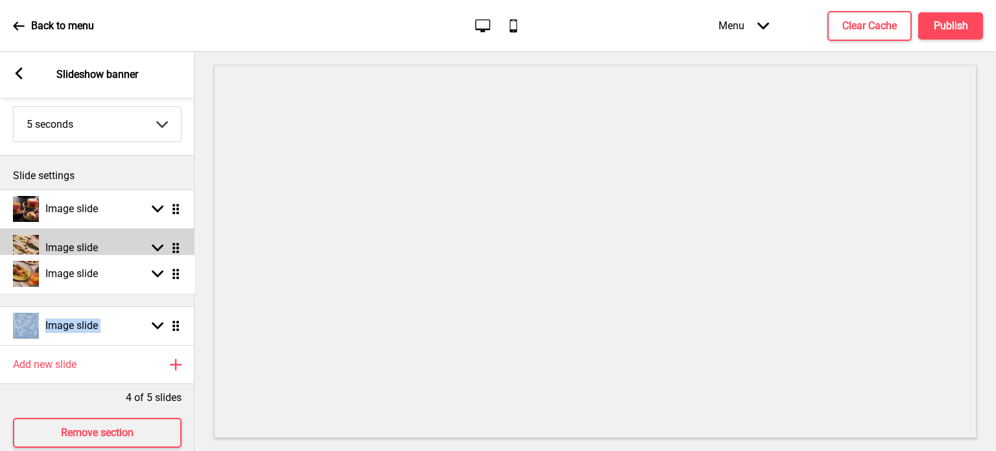
scroll to position [0, 0]
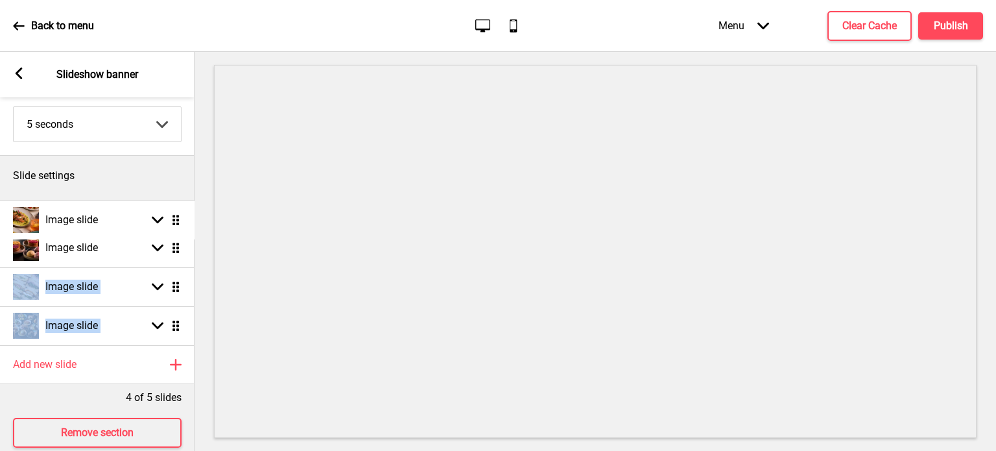
drag, startPoint x: 180, startPoint y: 321, endPoint x: 180, endPoint y: 215, distance: 106.4
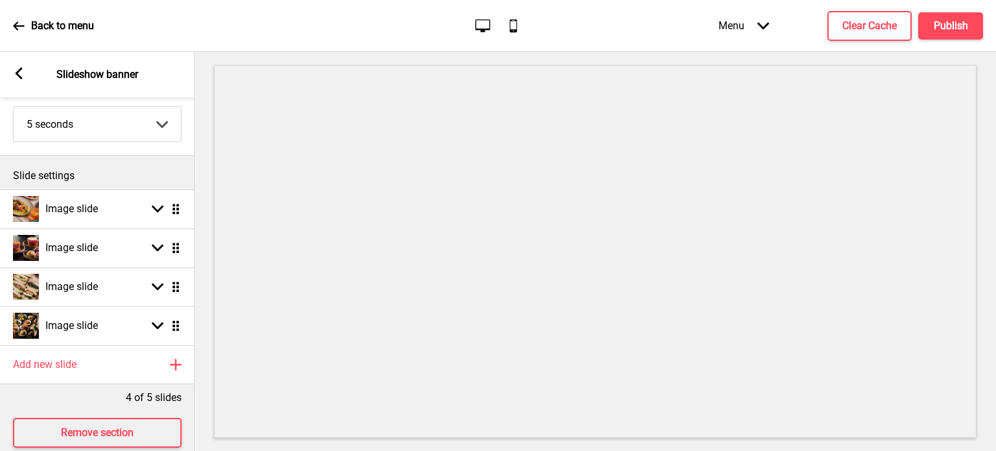
drag, startPoint x: 195, startPoint y: 252, endPoint x: 200, endPoint y: 280, distance: 28.3
click at [200, 280] on div at bounding box center [596, 251] width 802 height 399
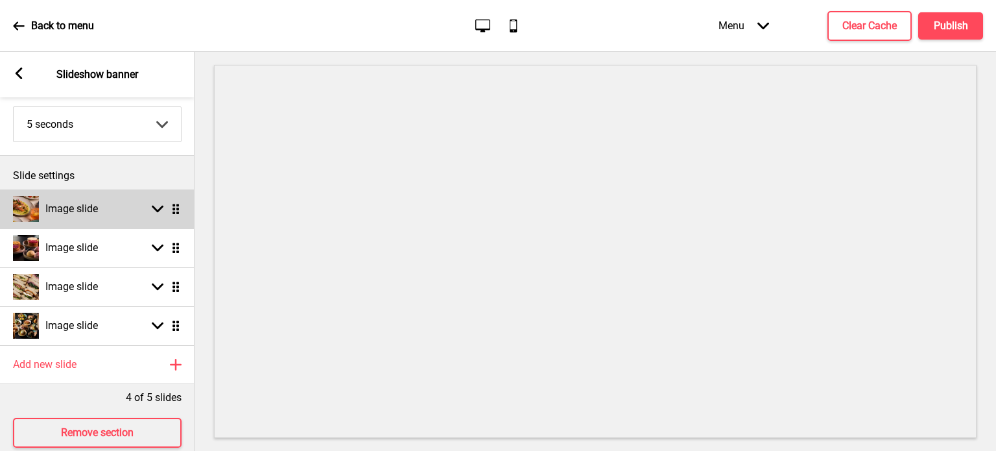
click at [116, 217] on div "Image slide Arrow down Drag" at bounding box center [97, 208] width 195 height 39
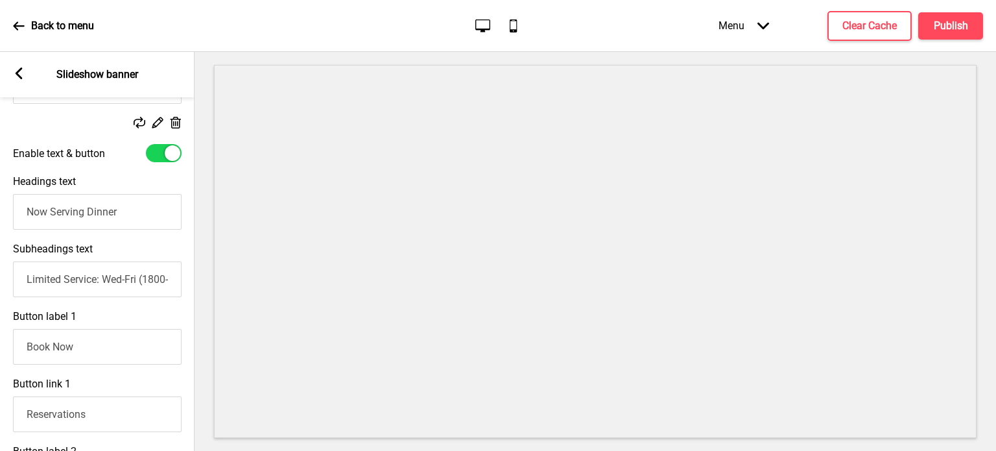
scroll to position [337, 0]
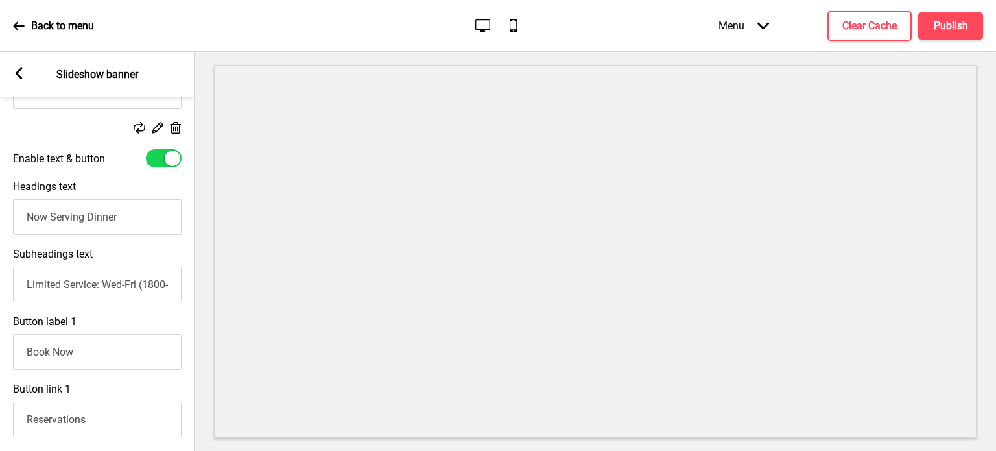
click at [73, 290] on input "Limited Service: Wed-Fri (1800-2130hrs)" at bounding box center [97, 285] width 169 height 36
click at [137, 287] on input "Wed-Fri (1800-2130hrs). Small plates, wines, cocktails, craftbeers & more." at bounding box center [97, 285] width 169 height 36
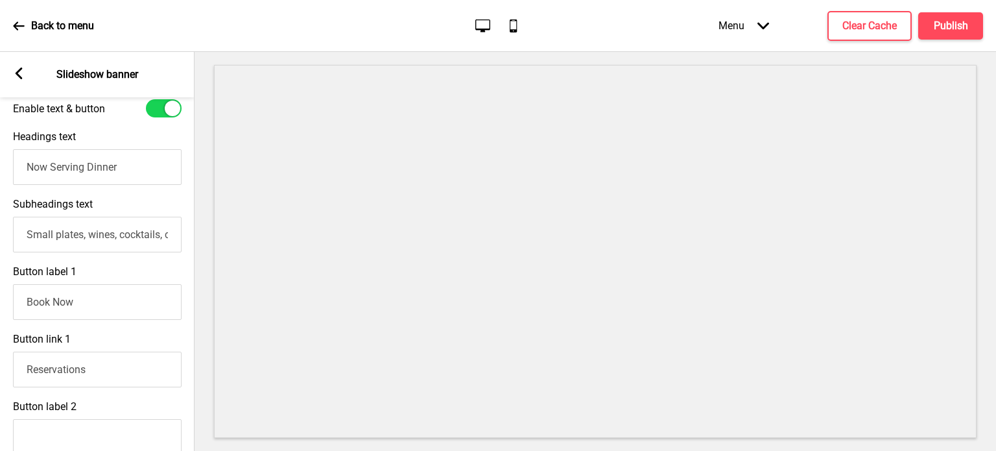
scroll to position [0, 78]
click at [103, 239] on input "Small plates, wines, cocktails, craftbeers & more." at bounding box center [97, 235] width 169 height 36
type input "Small plates, wines, cocktails, craft beers & more."
click at [947, 28] on h4 "Publish" at bounding box center [951, 26] width 34 height 14
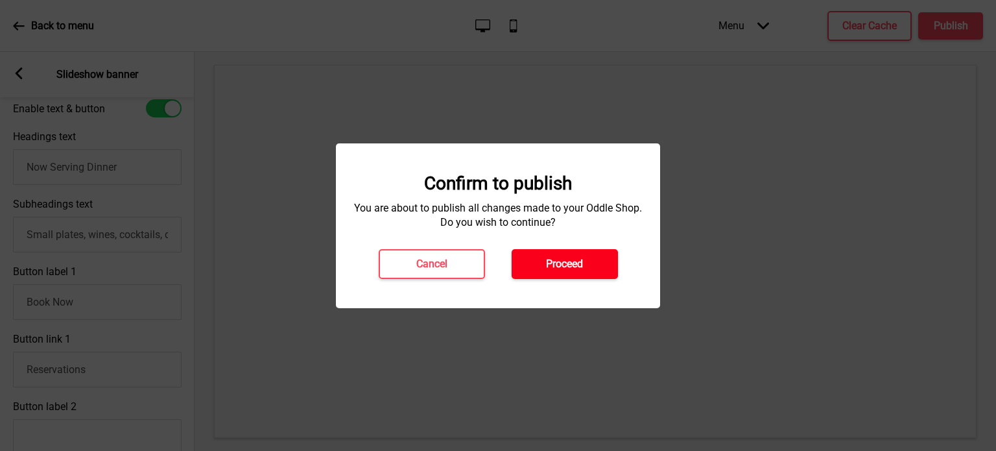
click at [559, 263] on h4 "Proceed" at bounding box center [564, 264] width 37 height 14
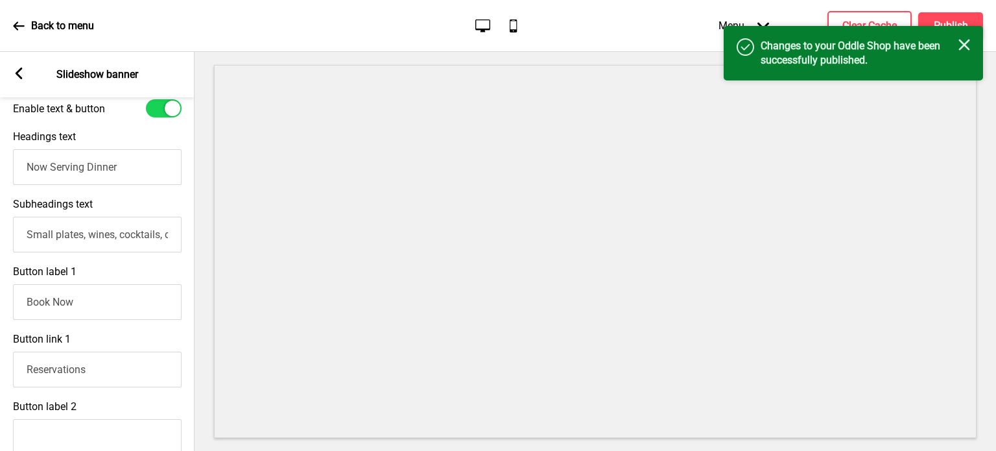
click at [20, 25] on icon at bounding box center [18, 25] width 11 height 8
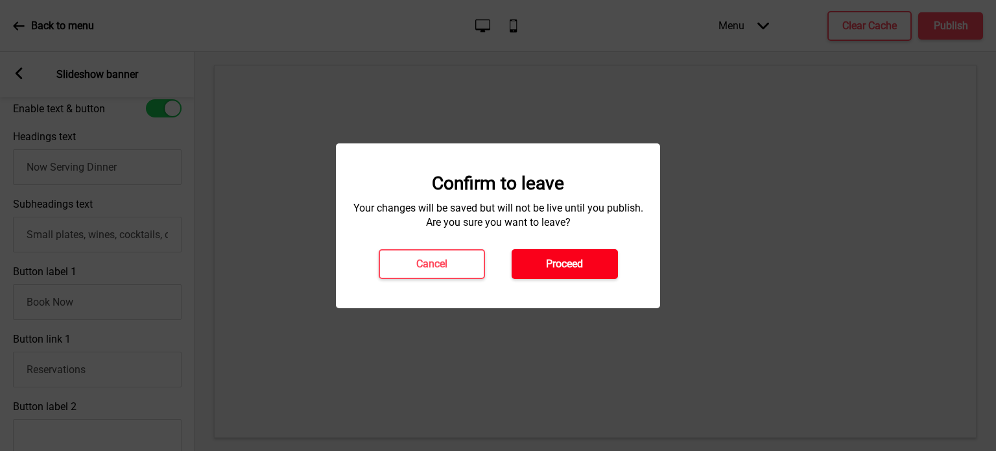
click at [552, 270] on h4 "Proceed" at bounding box center [564, 264] width 37 height 14
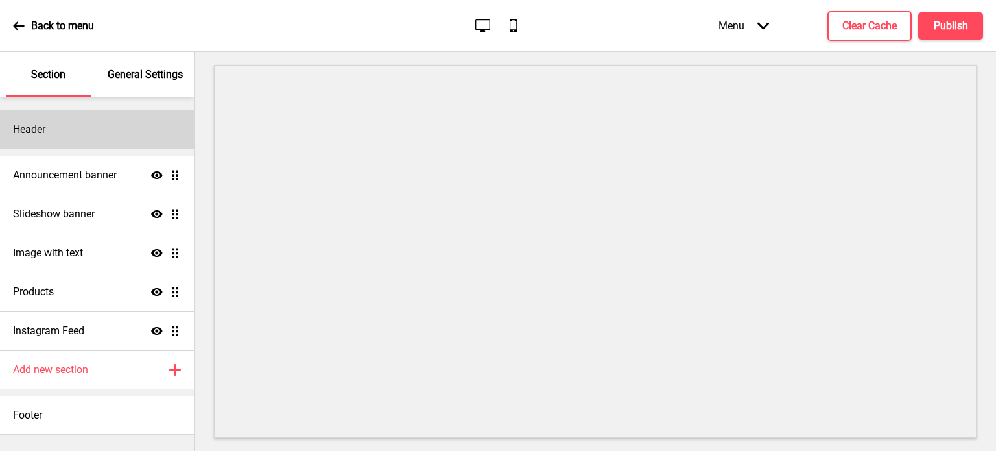
click at [143, 132] on div "Header" at bounding box center [97, 129] width 194 height 39
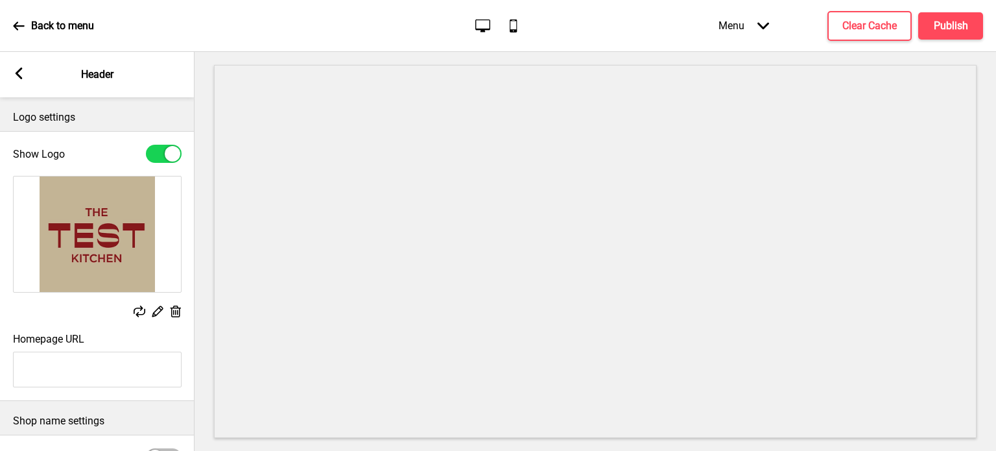
click at [19, 75] on icon at bounding box center [19, 73] width 7 height 12
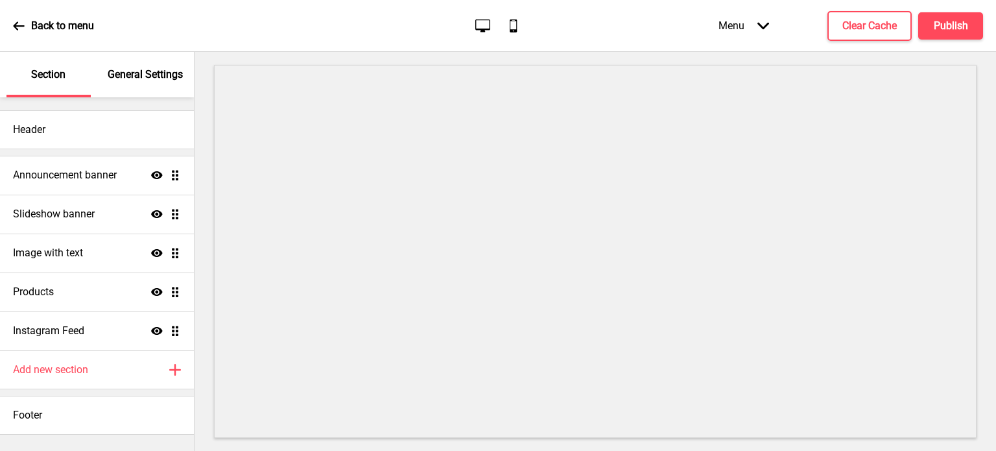
click at [180, 180] on ul "Announcement banner Show Drag Slideshow banner Show Drag Image with text Show D…" at bounding box center [97, 253] width 194 height 195
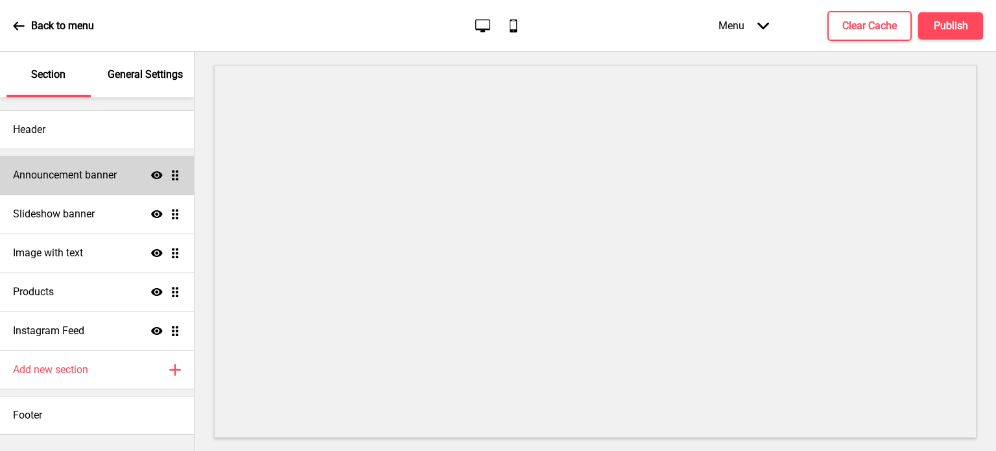
drag, startPoint x: 180, startPoint y: 180, endPoint x: 128, endPoint y: 187, distance: 51.6
click at [128, 187] on div "Announcement banner Show Drag" at bounding box center [97, 175] width 194 height 39
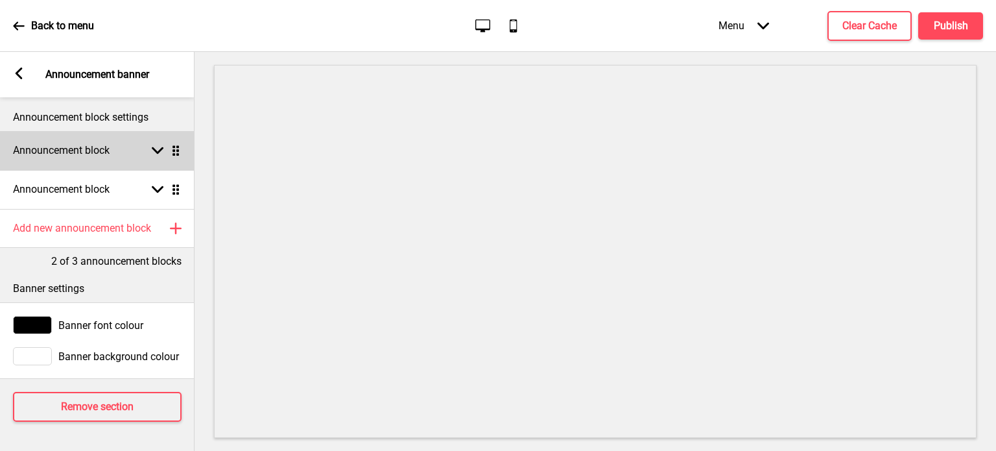
click at [158, 150] on rect at bounding box center [158, 151] width 12 height 12
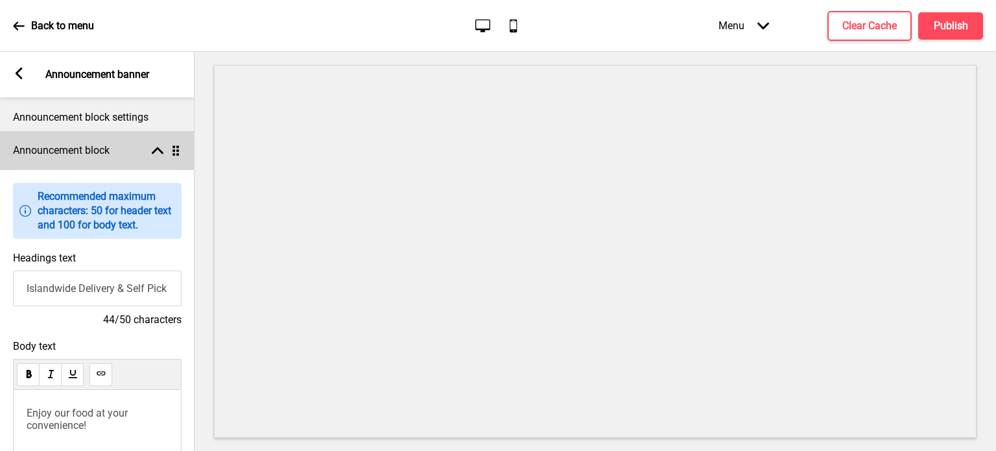
click at [158, 150] on rect at bounding box center [158, 151] width 12 height 12
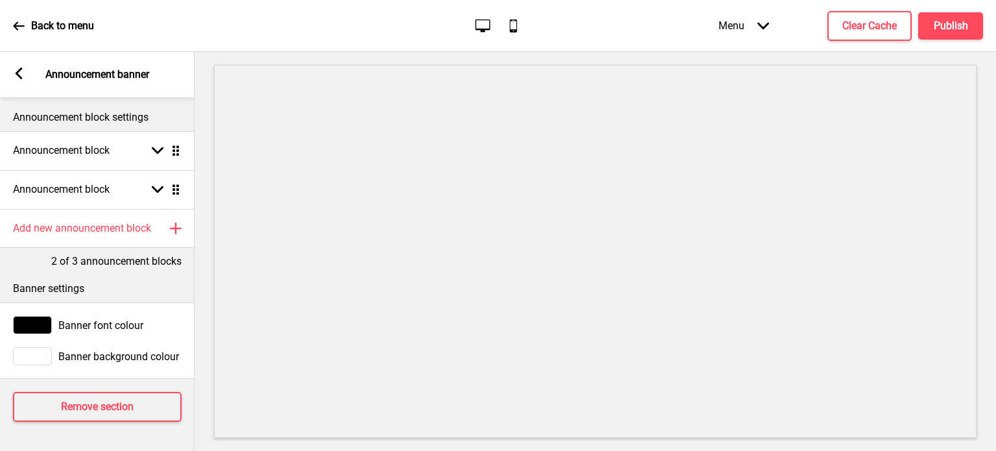
click at [24, 75] on rect at bounding box center [19, 73] width 12 height 12
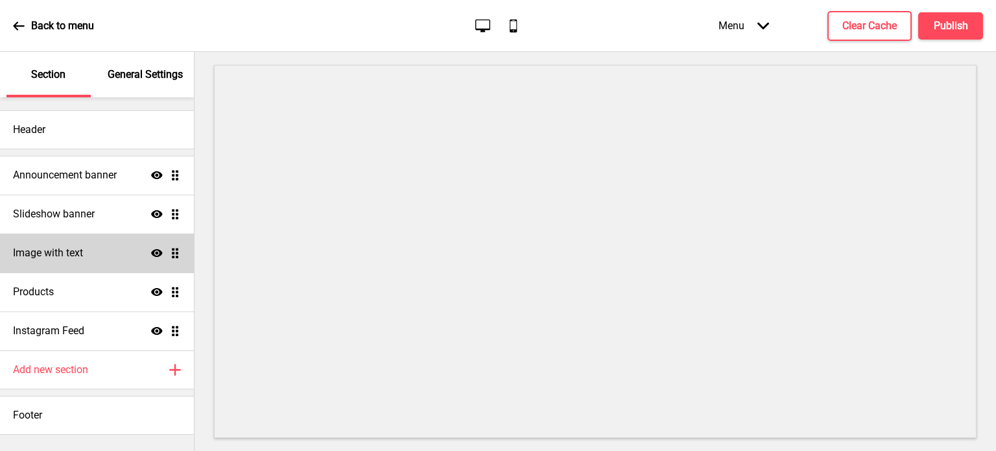
click at [174, 259] on div "Image with text Show Drag" at bounding box center [97, 252] width 194 height 39
select select "right"
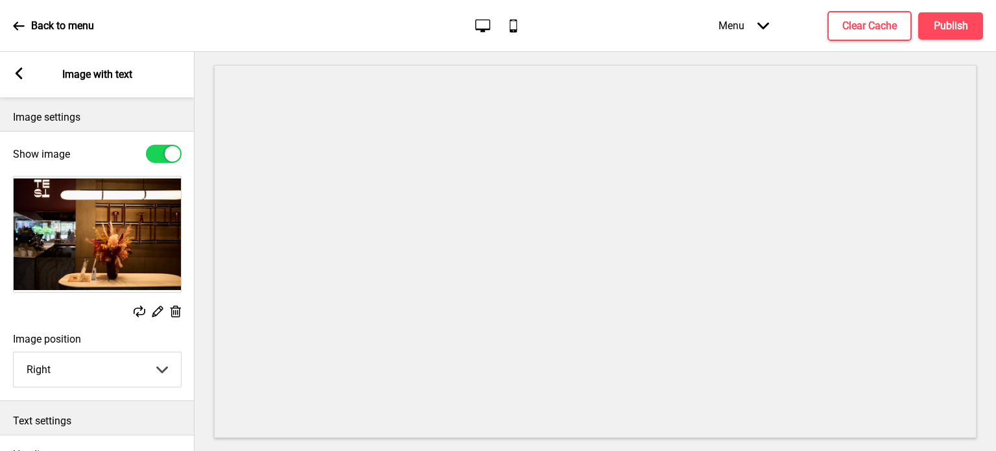
click at [18, 77] on rect at bounding box center [19, 73] width 12 height 12
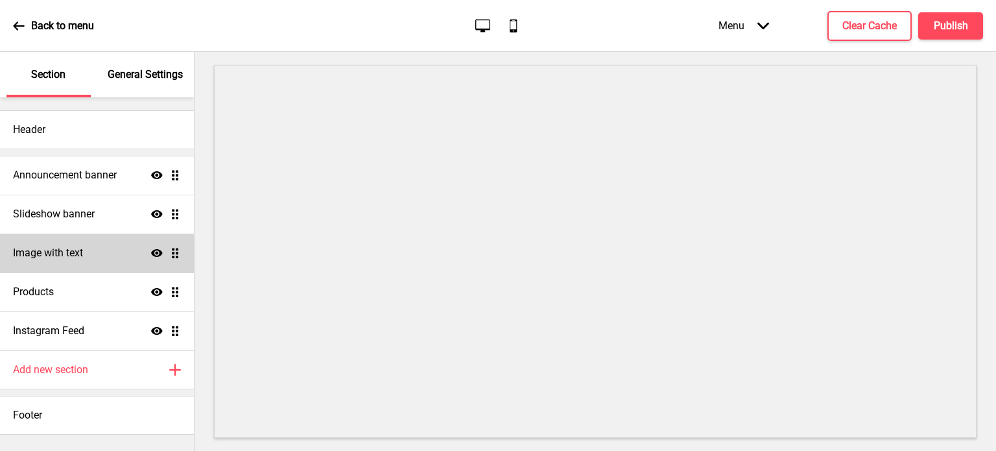
click at [155, 253] on icon "Show" at bounding box center [157, 253] width 12 height 12
click at [155, 253] on icon "Hide" at bounding box center [157, 253] width 12 height 12
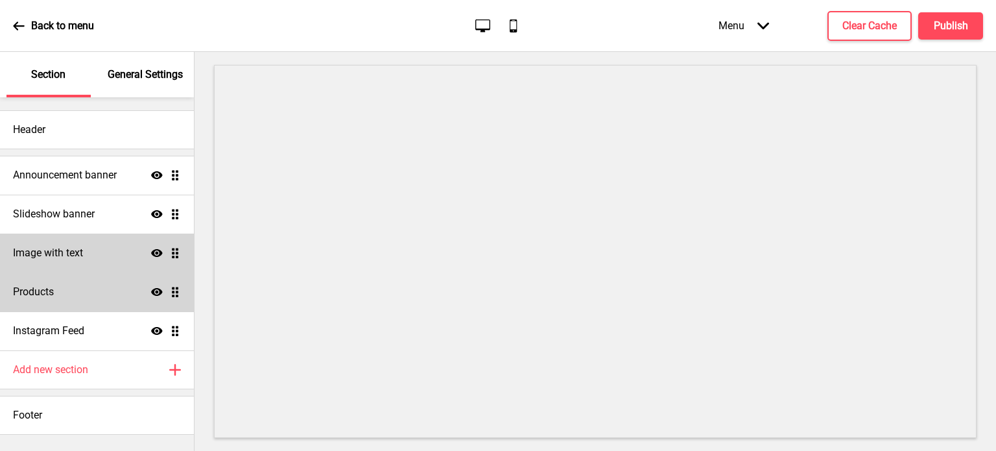
click at [179, 292] on ul "Announcement banner Show Drag Slideshow banner Show Drag Image with text Show D…" at bounding box center [97, 253] width 194 height 195
click at [110, 294] on div "Products Show Drag" at bounding box center [97, 291] width 194 height 39
select select "list"
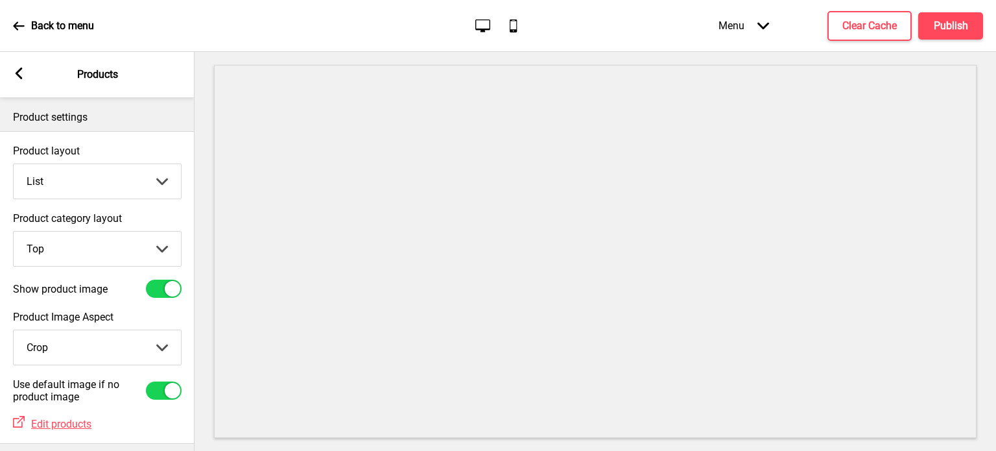
click at [21, 77] on icon at bounding box center [19, 73] width 7 height 12
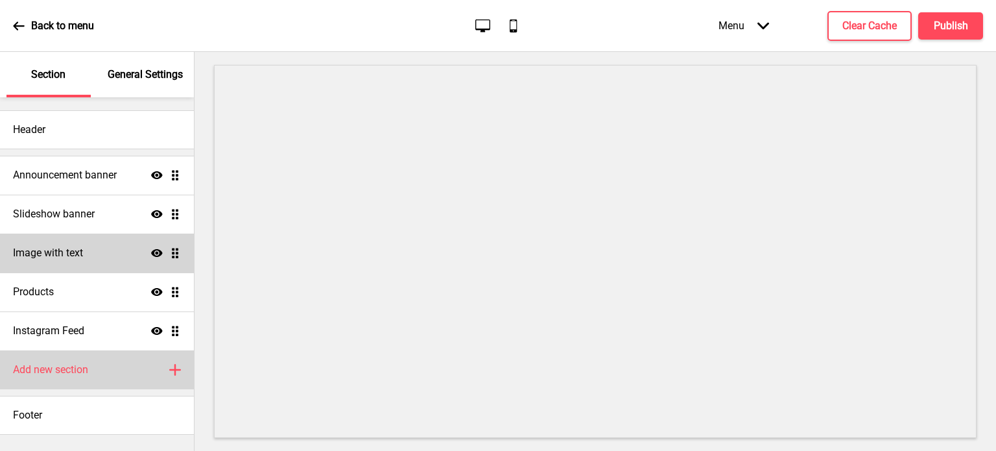
click at [169, 365] on icon "Plus" at bounding box center [175, 370] width 12 height 12
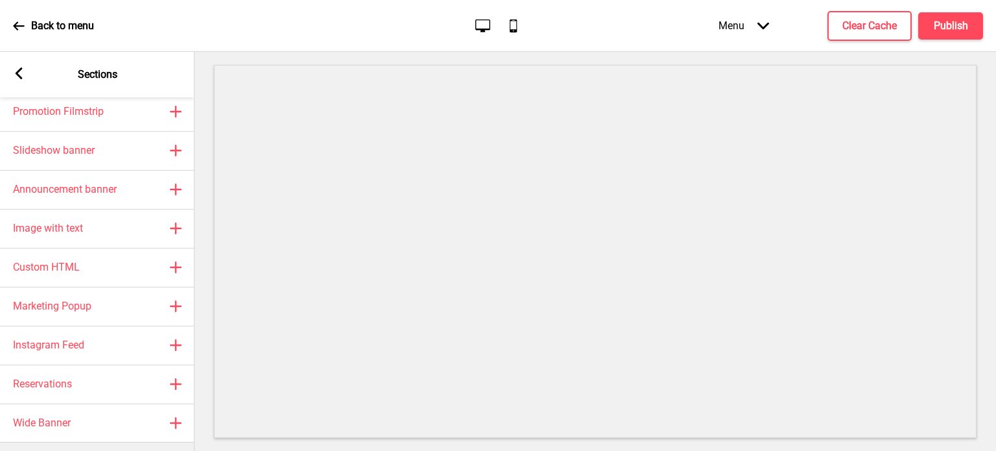
scroll to position [91, 0]
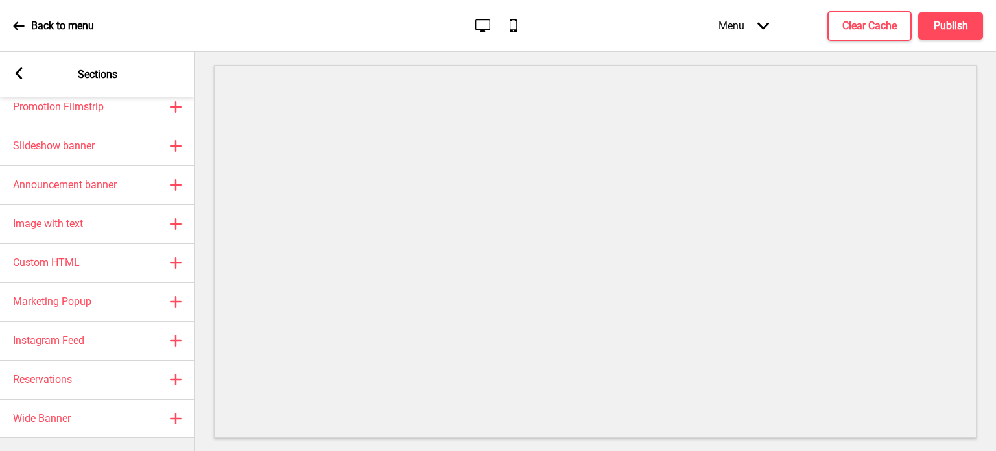
click at [169, 365] on div "Reservations Plus" at bounding box center [97, 379] width 195 height 39
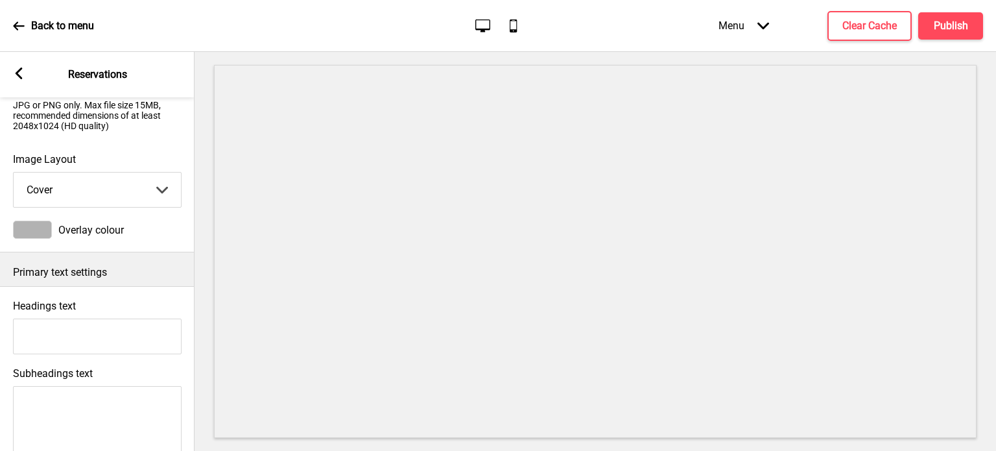
scroll to position [0, 0]
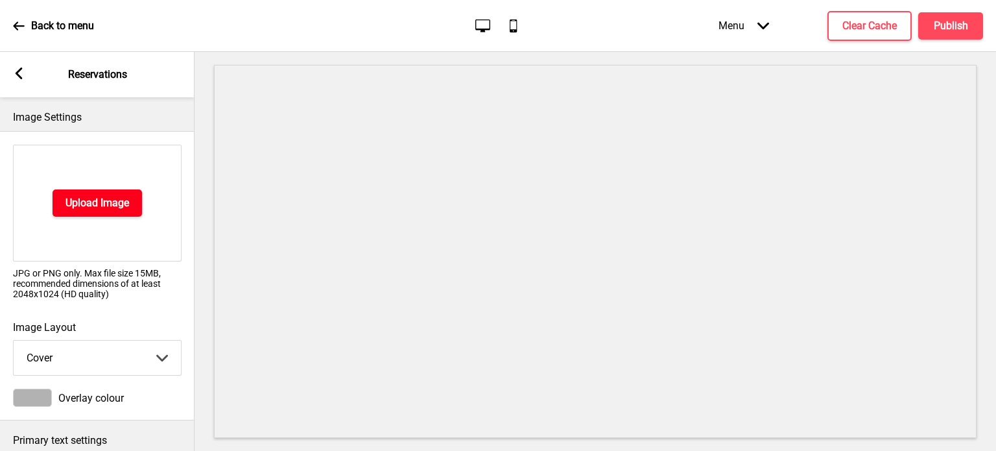
click at [130, 209] on button "Upload Image" at bounding box center [98, 202] width 90 height 27
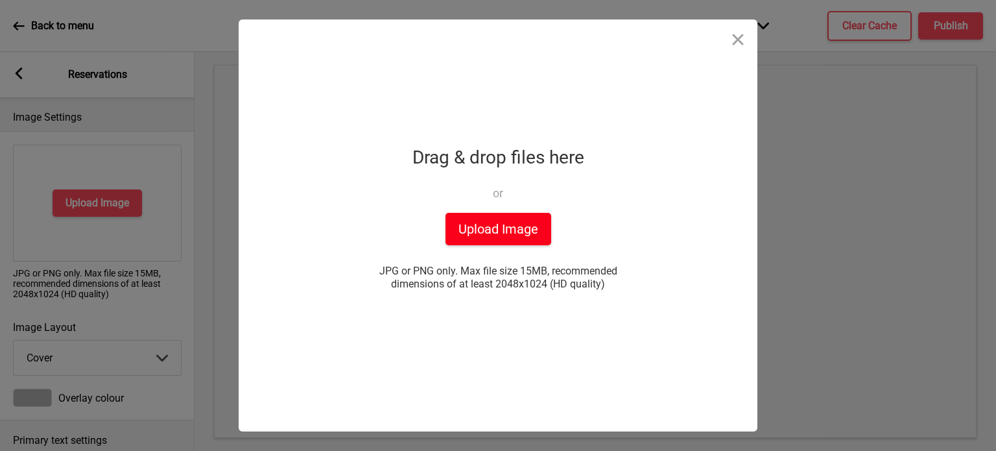
click at [493, 228] on button "Upload Image" at bounding box center [499, 229] width 106 height 32
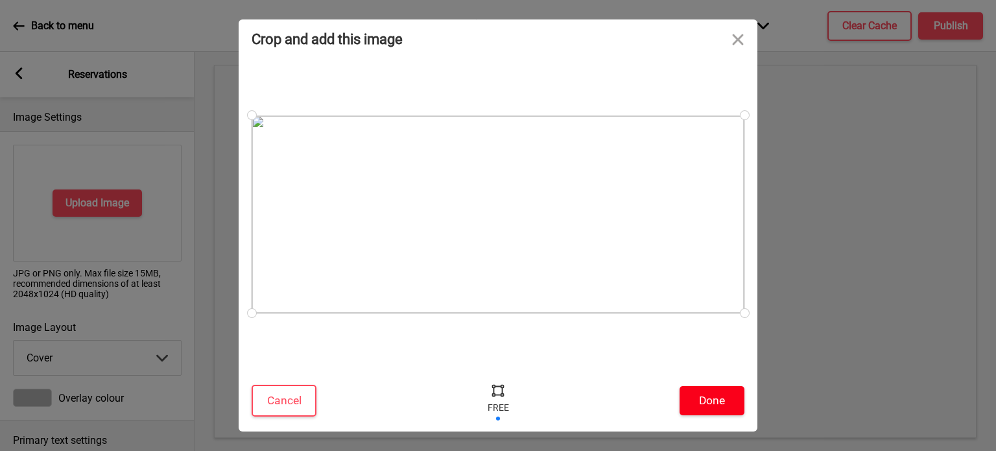
click at [715, 401] on button "Done" at bounding box center [712, 400] width 65 height 29
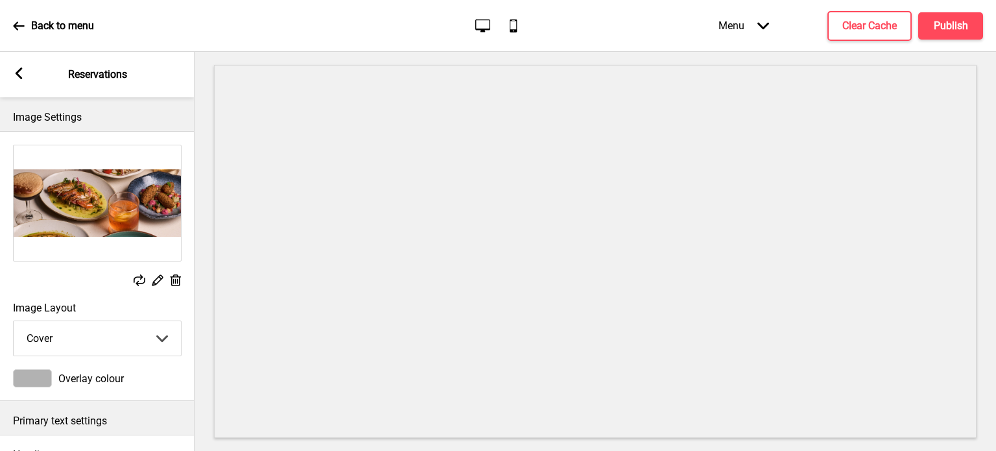
click at [197, 331] on div at bounding box center [596, 251] width 802 height 399
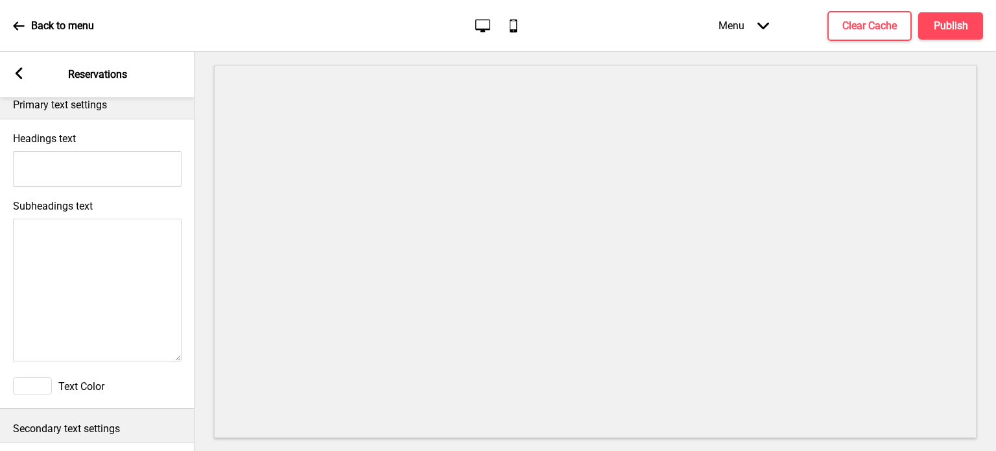
scroll to position [316, 0]
click at [135, 195] on div "Subheadings text" at bounding box center [97, 281] width 195 height 177
click at [125, 174] on input "Headings text" at bounding box center [97, 168] width 169 height 36
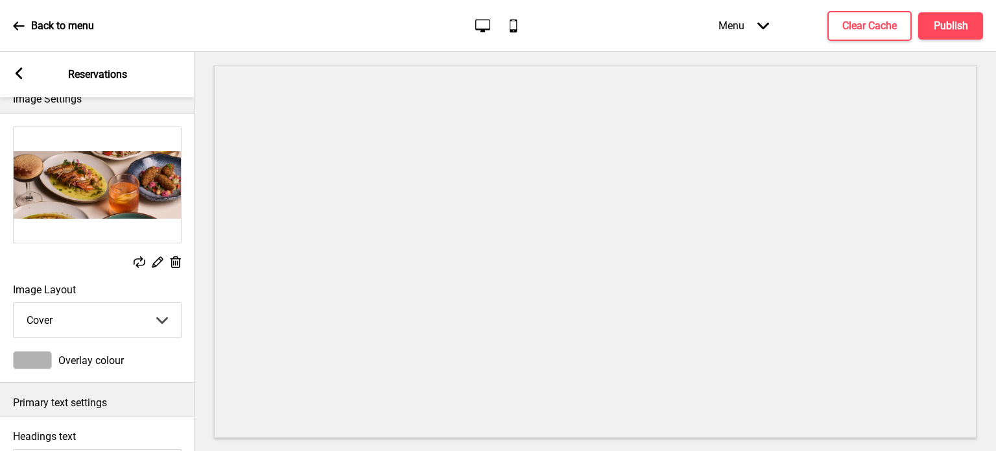
scroll to position [287, 0]
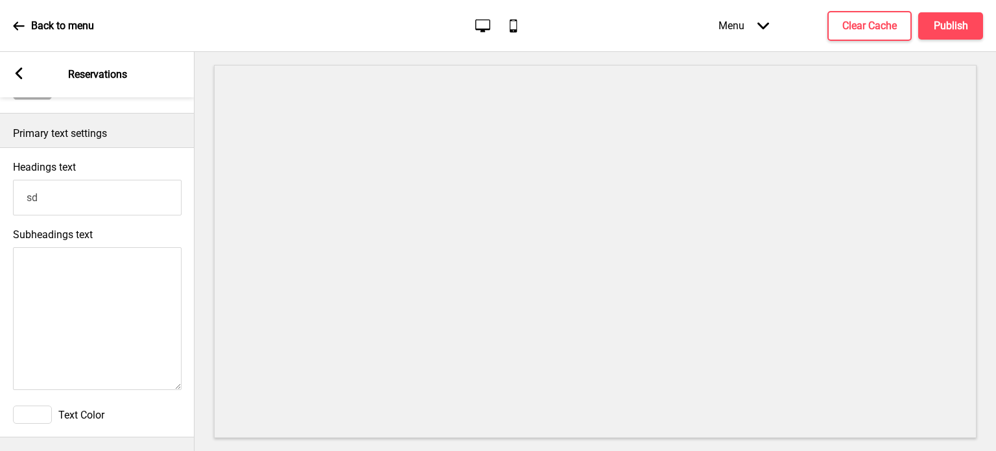
type input "s"
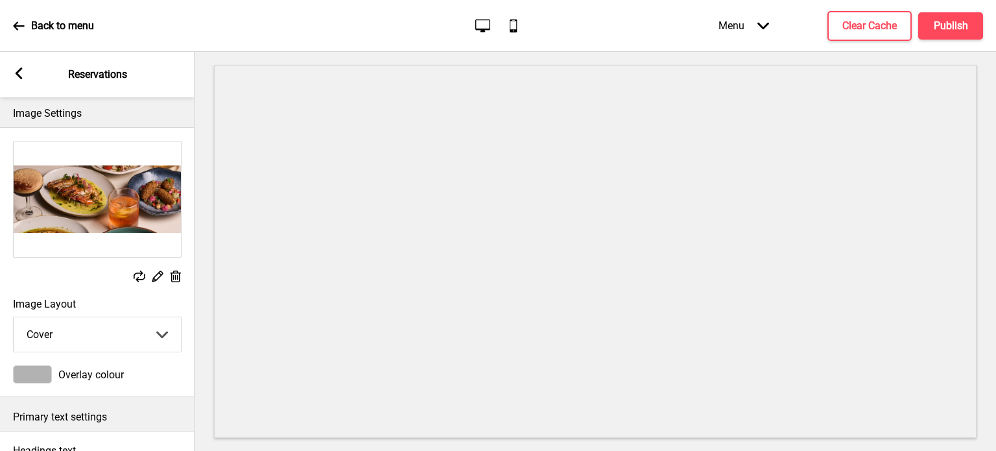
scroll to position [0, 0]
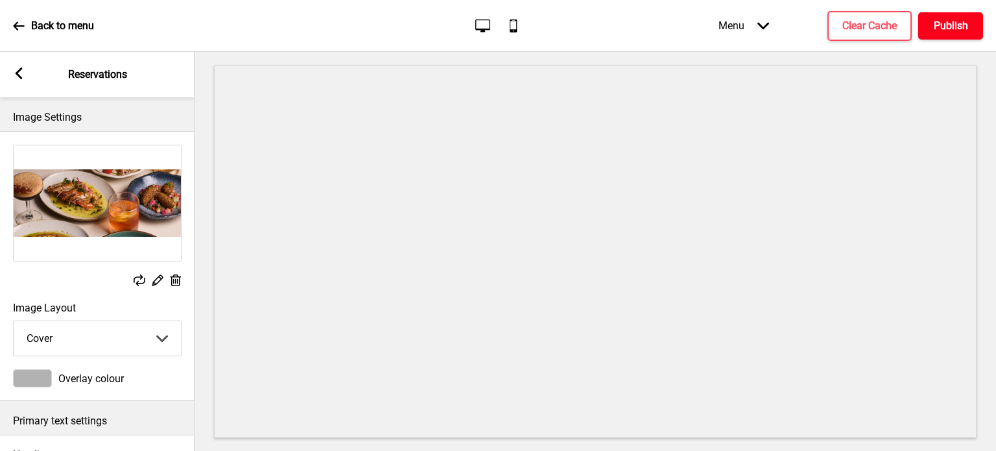
click at [943, 30] on h4 "Publish" at bounding box center [951, 26] width 34 height 14
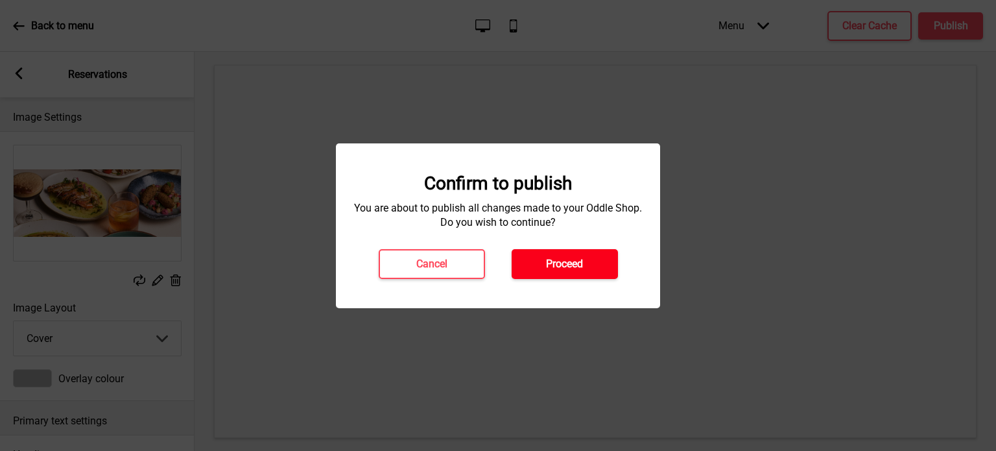
click at [554, 269] on h4 "Proceed" at bounding box center [564, 264] width 37 height 14
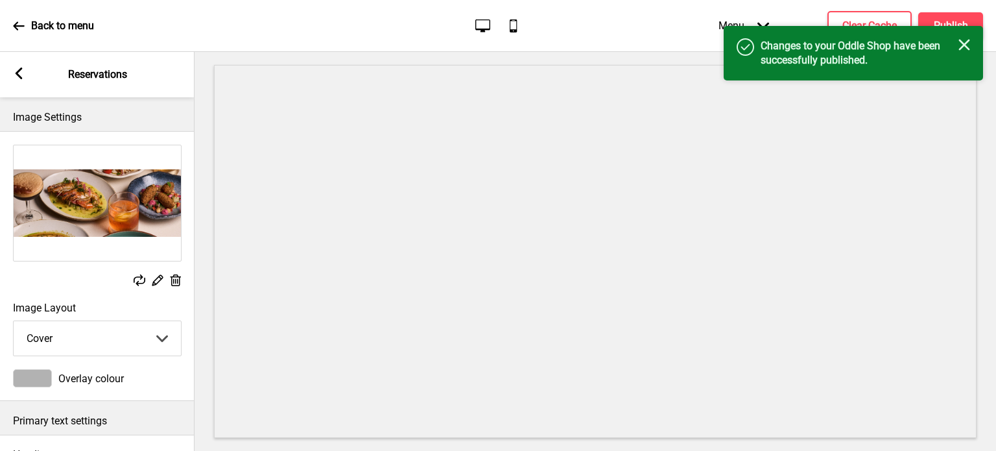
click at [12, 75] on div "Arrow left Reservations" at bounding box center [97, 74] width 195 height 45
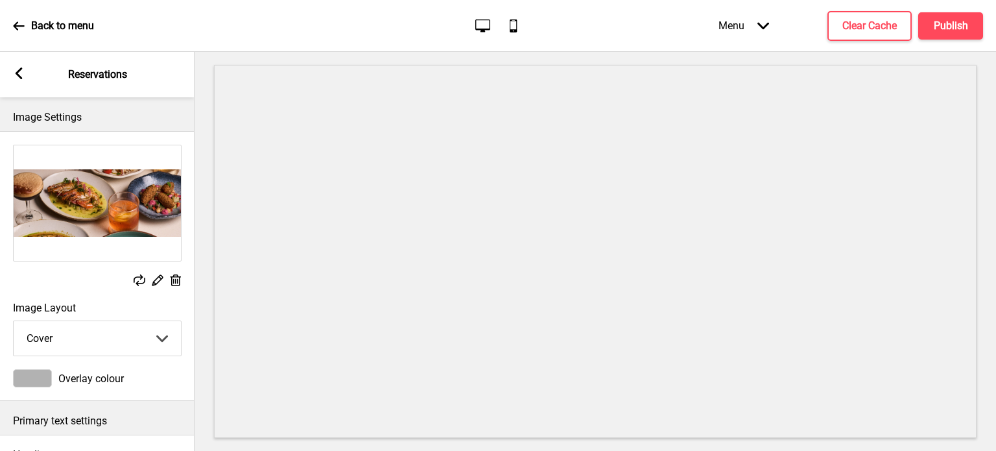
click at [21, 75] on rect at bounding box center [19, 73] width 12 height 12
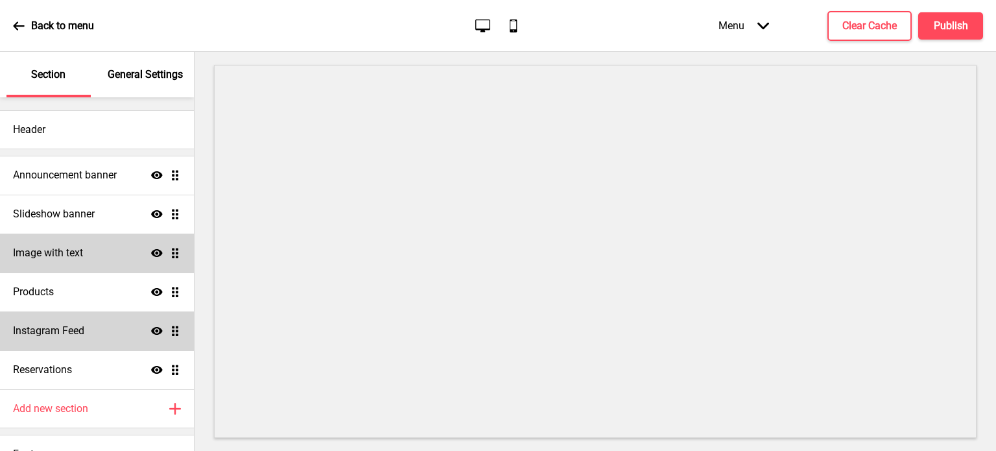
click at [169, 324] on div "Instagram Feed Show Drag" at bounding box center [97, 330] width 194 height 39
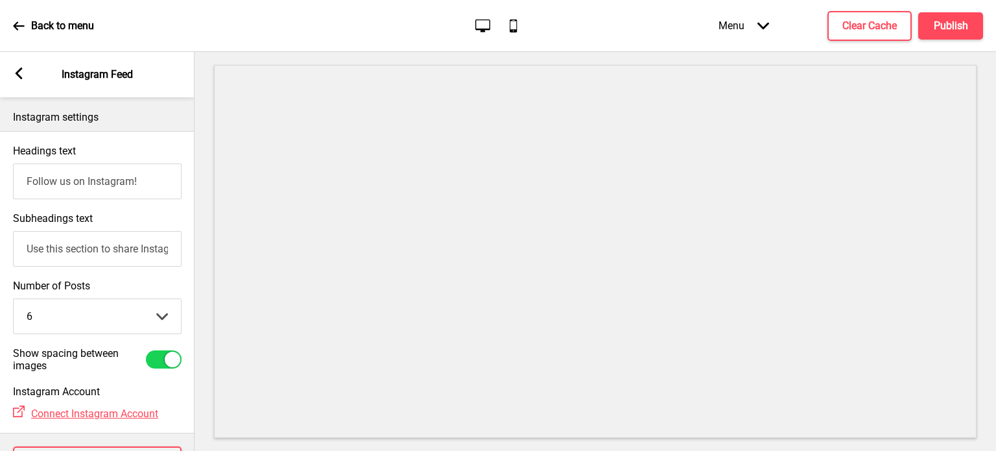
scroll to position [64, 0]
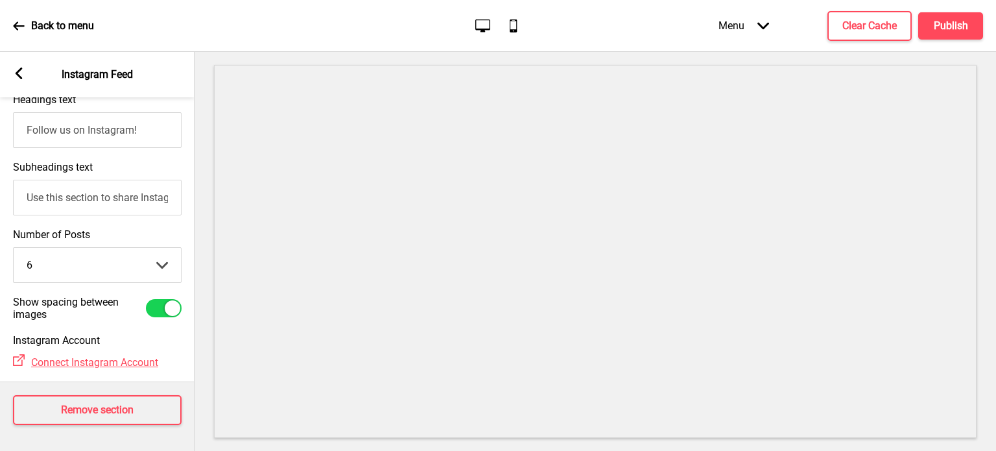
click at [26, 80] on div "Arrow left Instagram Feed" at bounding box center [97, 74] width 195 height 45
click at [19, 77] on icon at bounding box center [19, 73] width 7 height 12
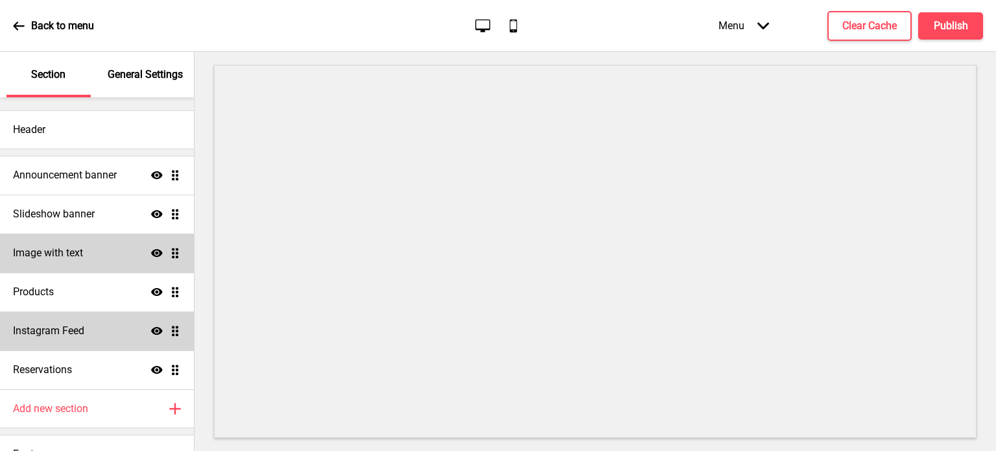
click at [138, 333] on div "Instagram Feed Show Drag" at bounding box center [97, 330] width 194 height 39
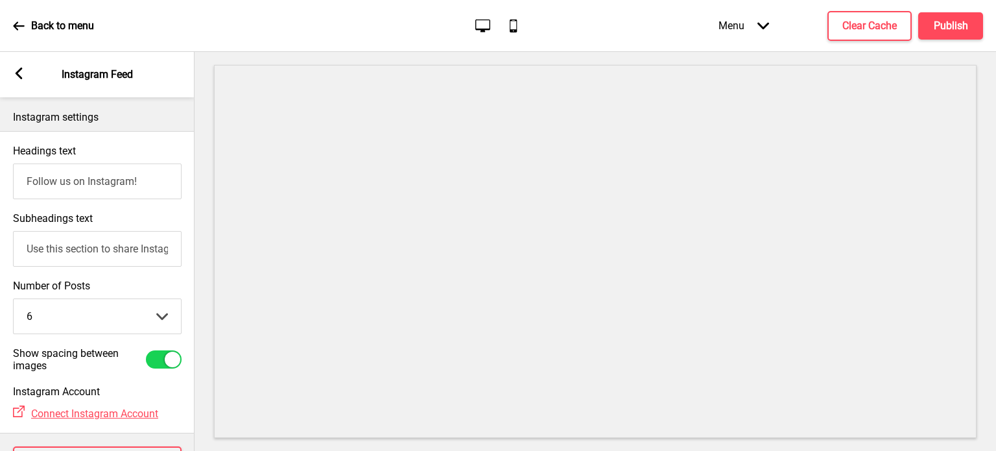
click at [12, 73] on div "Arrow left Instagram Feed" at bounding box center [97, 74] width 195 height 45
click at [19, 78] on rect at bounding box center [19, 73] width 12 height 12
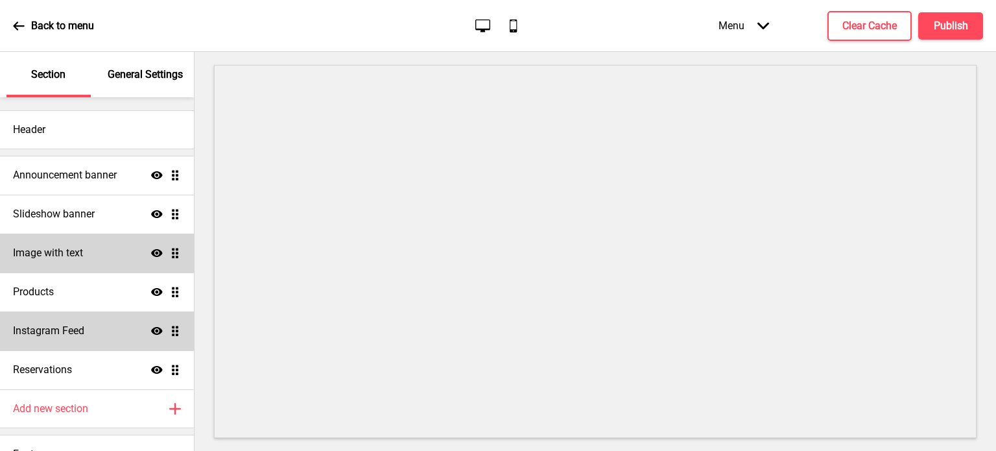
click at [151, 333] on icon at bounding box center [157, 331] width 12 height 8
click at [514, 36] on div "Back to menu Desktop Mobile Menu Arrow down Product Page Store Information Chec…" at bounding box center [498, 26] width 996 height 52
click at [513, 31] on icon at bounding box center [513, 25] width 7 height 13
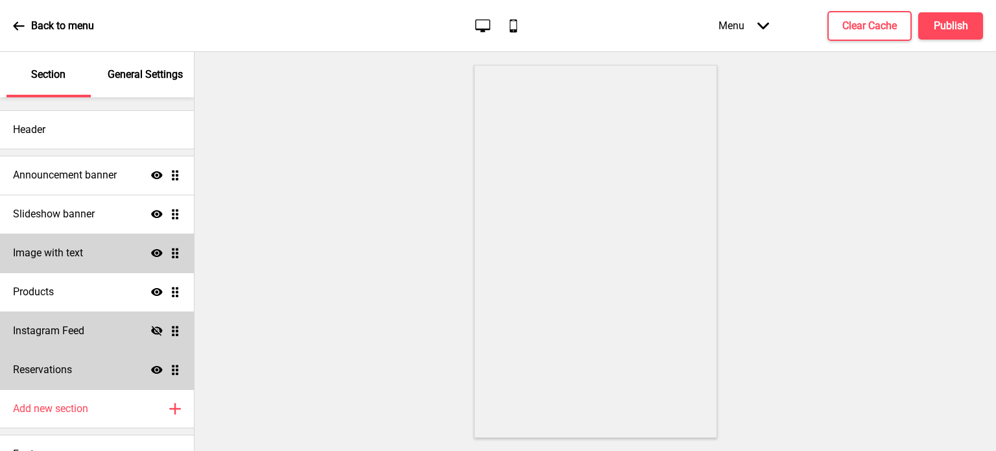
click at [151, 368] on icon at bounding box center [157, 370] width 12 height 8
click at [21, 25] on icon at bounding box center [19, 26] width 12 height 12
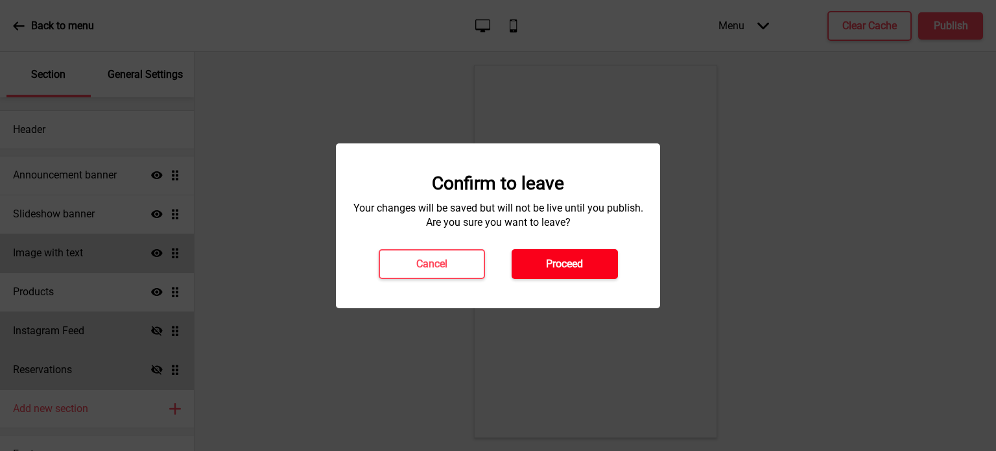
click at [547, 261] on h4 "Proceed" at bounding box center [564, 264] width 37 height 14
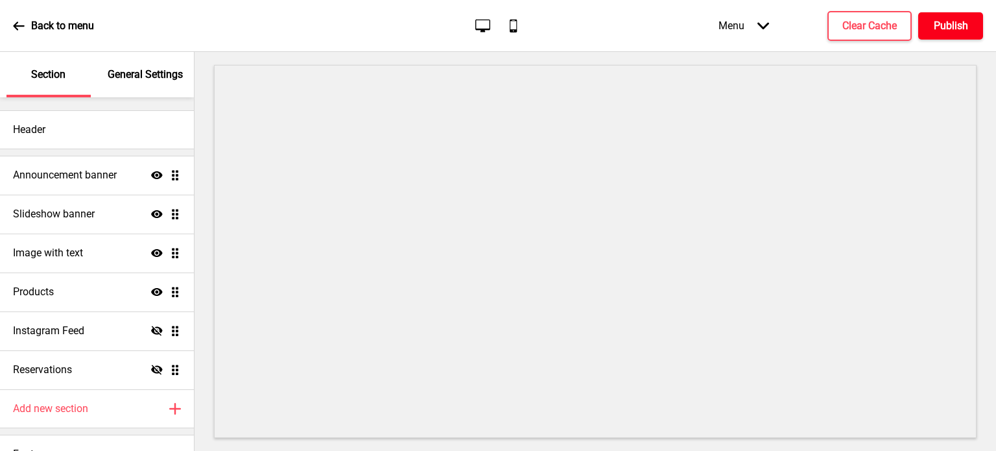
click at [937, 23] on h4 "Publish" at bounding box center [951, 26] width 34 height 14
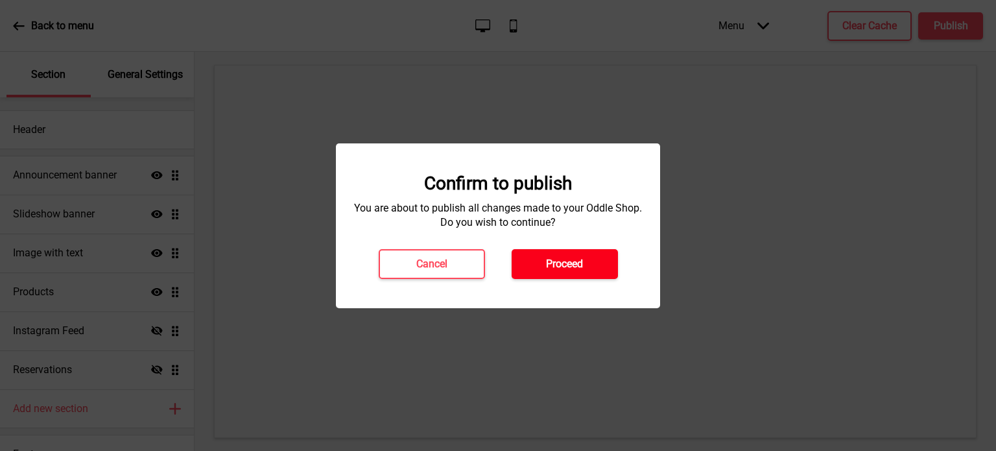
click at [587, 260] on button "Proceed" at bounding box center [565, 264] width 106 height 30
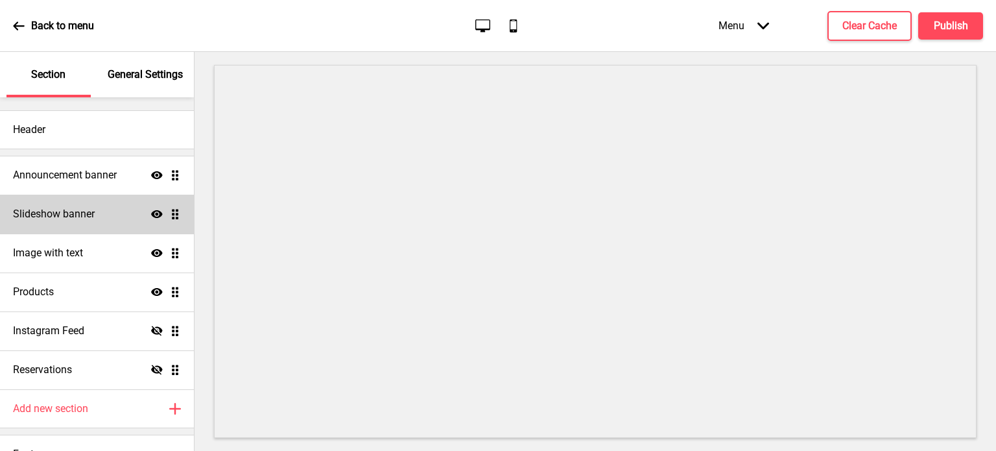
click at [97, 214] on div "Slideshow banner Show Drag" at bounding box center [97, 214] width 194 height 39
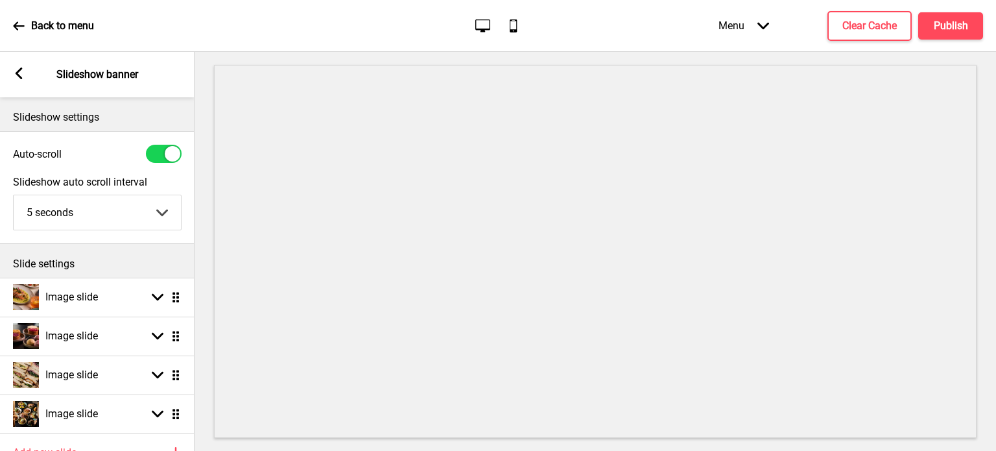
click at [17, 72] on icon at bounding box center [19, 73] width 7 height 12
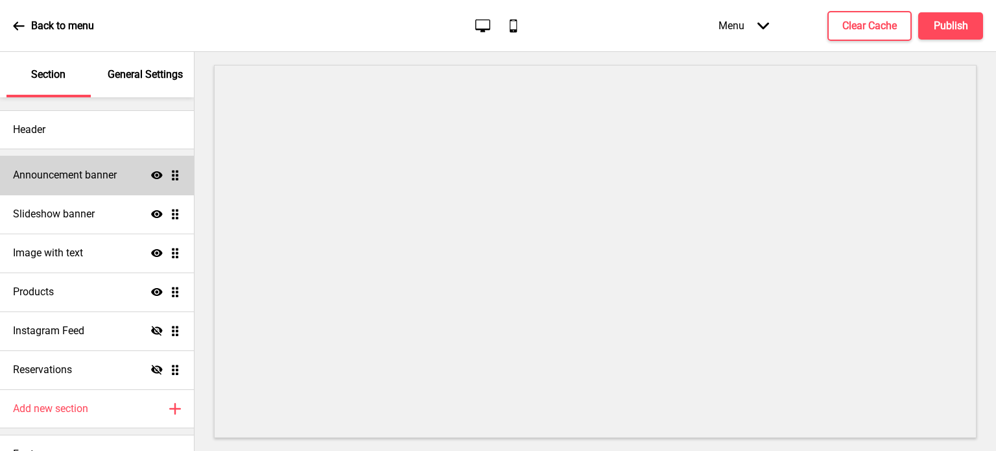
click at [77, 184] on div "Announcement banner Show Drag" at bounding box center [97, 175] width 194 height 39
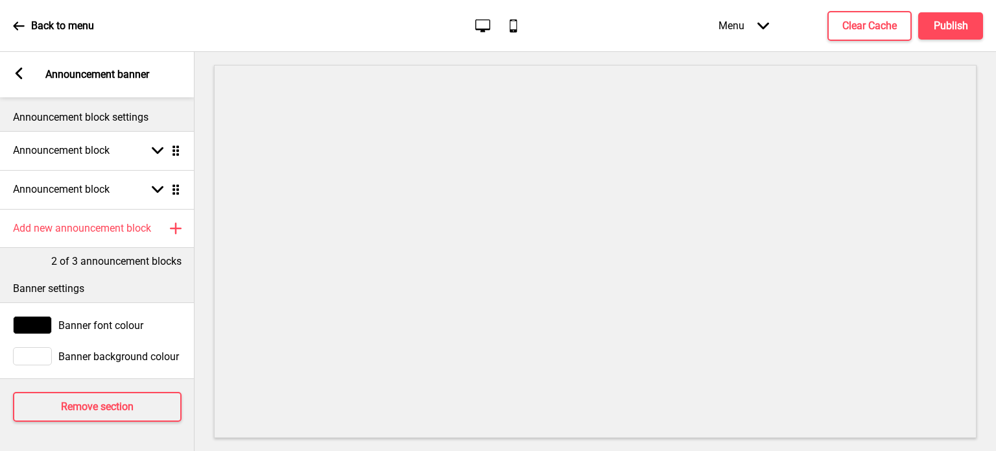
click at [774, 23] on div "Menu Arrow down" at bounding box center [744, 25] width 77 height 38
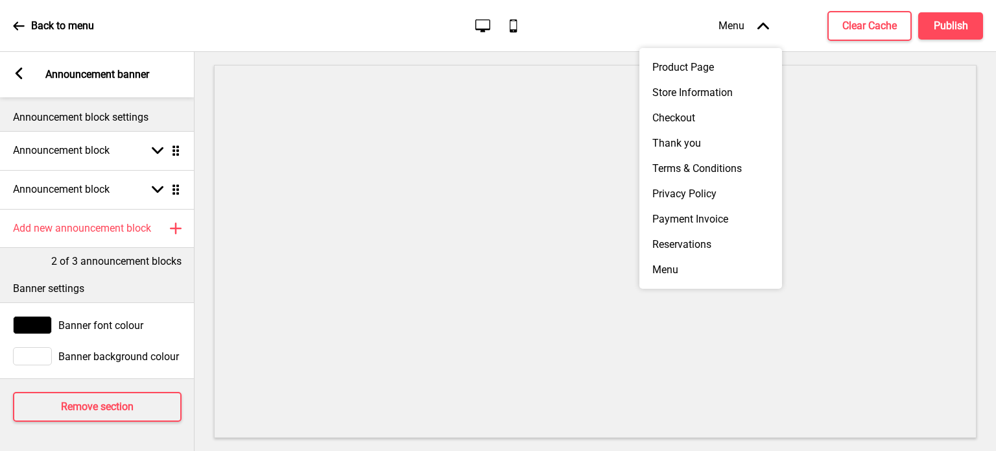
click at [750, 23] on div "Menu Arrow up" at bounding box center [744, 25] width 77 height 38
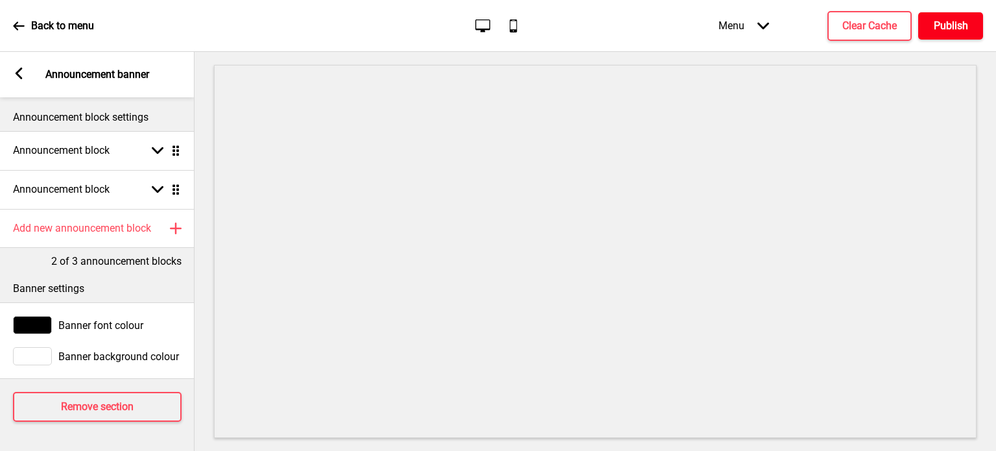
click at [939, 27] on h4 "Publish" at bounding box center [951, 26] width 34 height 14
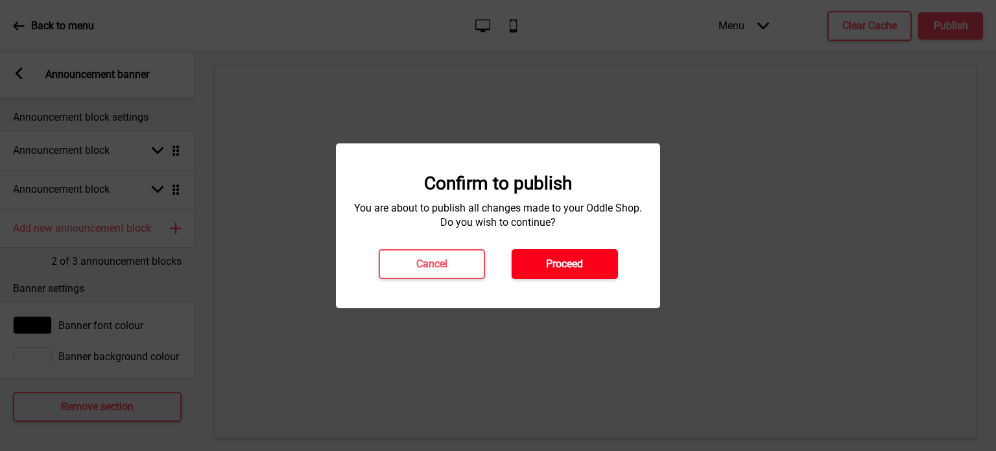
click at [560, 258] on h4 "Proceed" at bounding box center [564, 264] width 37 height 14
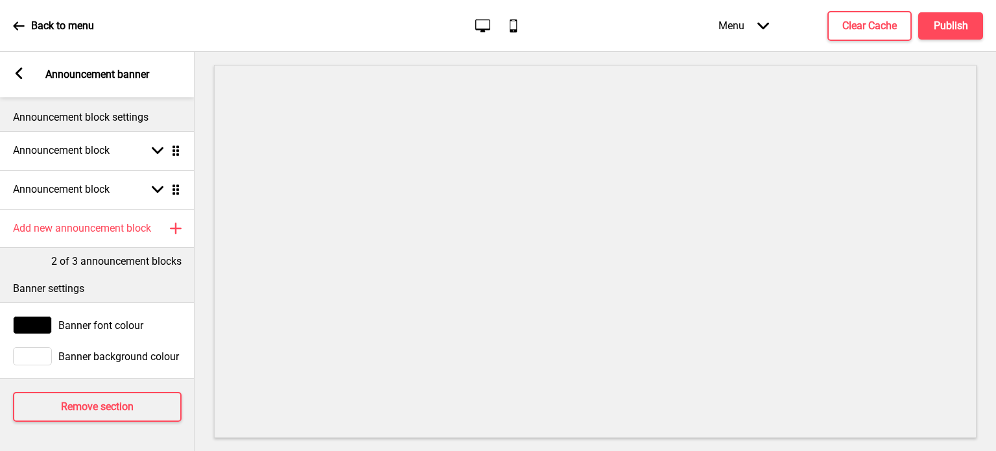
click at [40, 13] on div "Back to menu" at bounding box center [53, 25] width 81 height 35
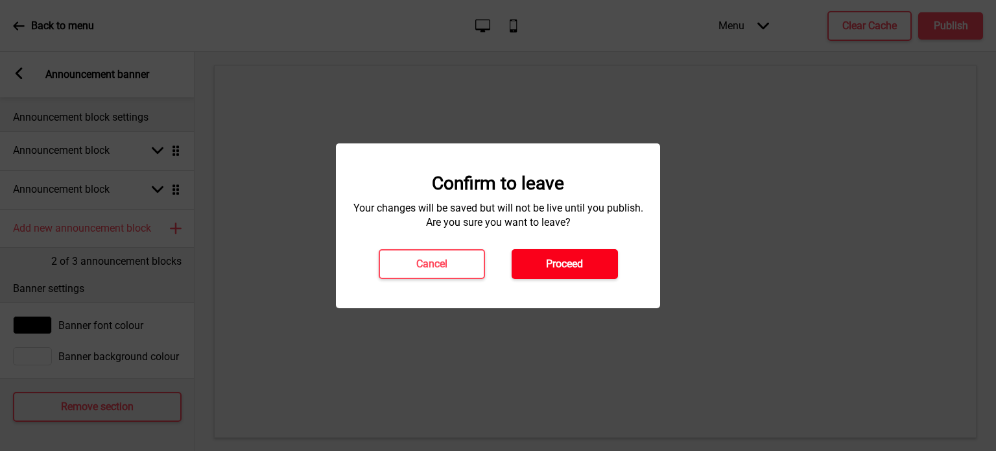
click at [538, 254] on button "Proceed" at bounding box center [565, 264] width 106 height 30
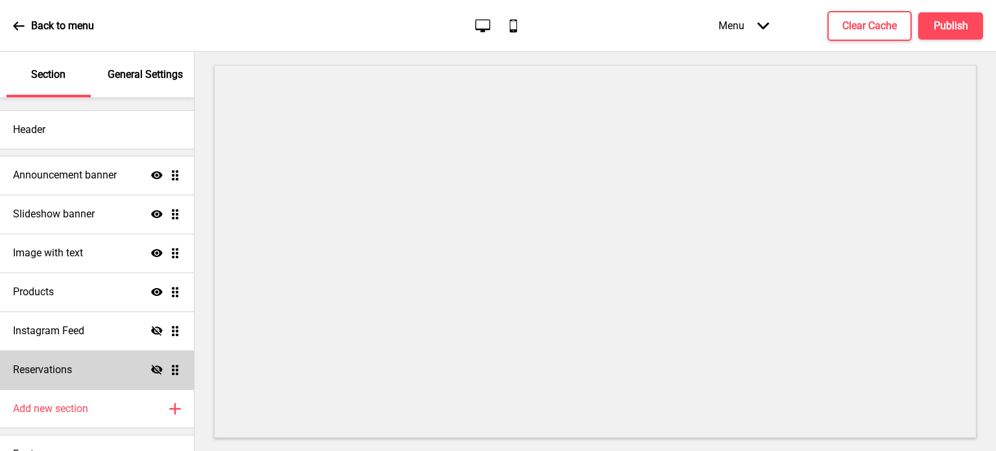
click at [119, 355] on div "Reservations Hide Drag" at bounding box center [97, 369] width 194 height 39
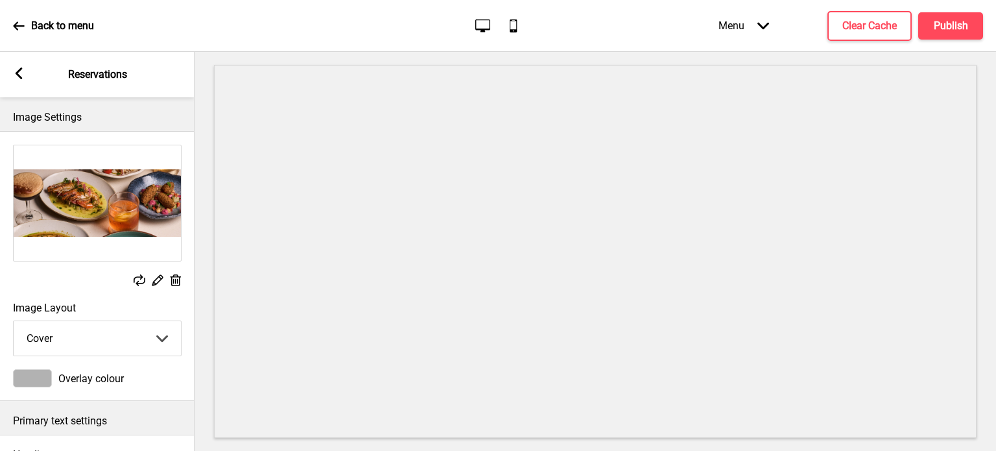
click at [13, 73] on rect at bounding box center [19, 73] width 12 height 12
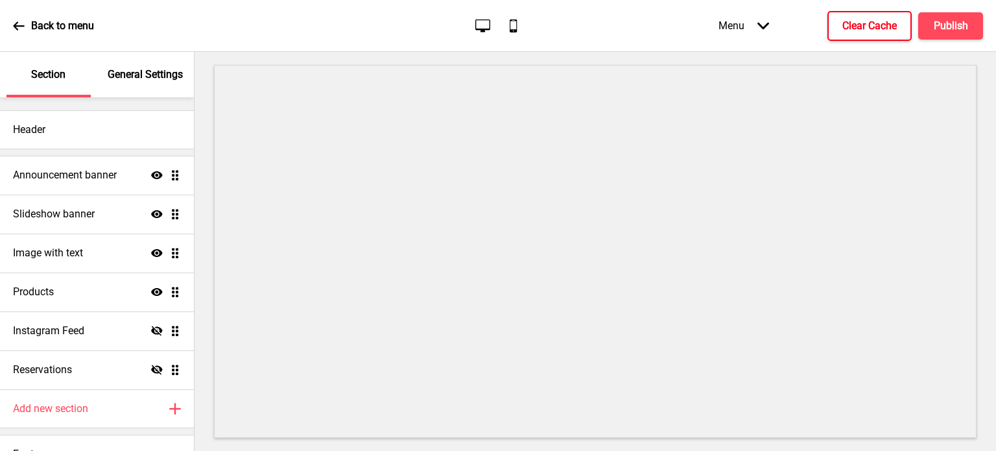
click at [861, 28] on h4 "Clear Cache" at bounding box center [869, 26] width 54 height 14
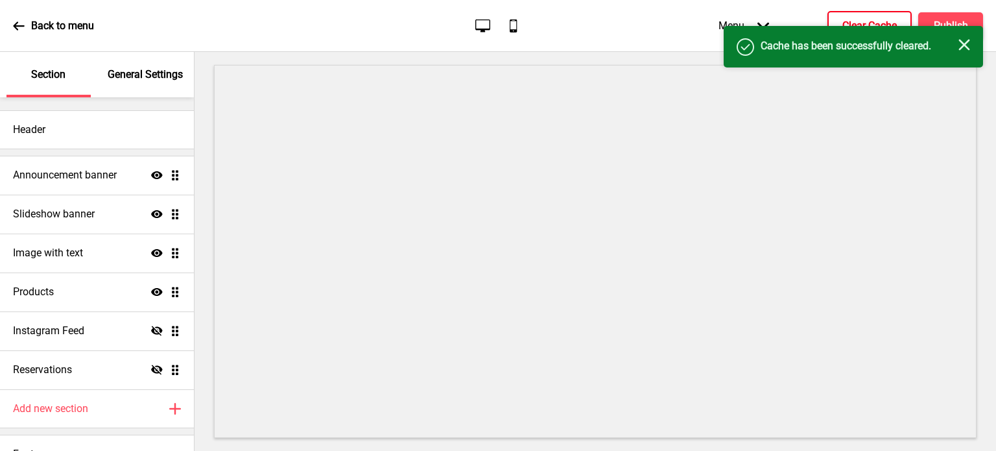
click at [962, 46] on rect at bounding box center [965, 45] width 12 height 12
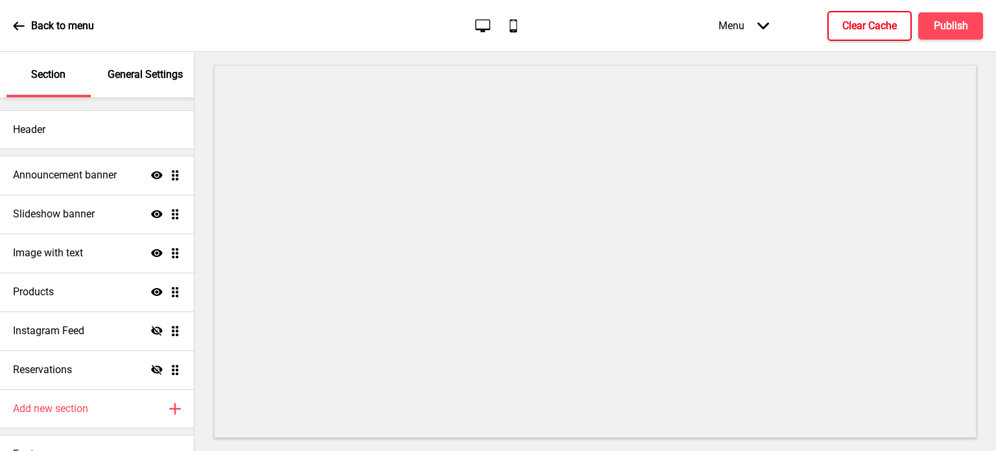
click at [42, 23] on p "Back to menu" at bounding box center [62, 26] width 63 height 14
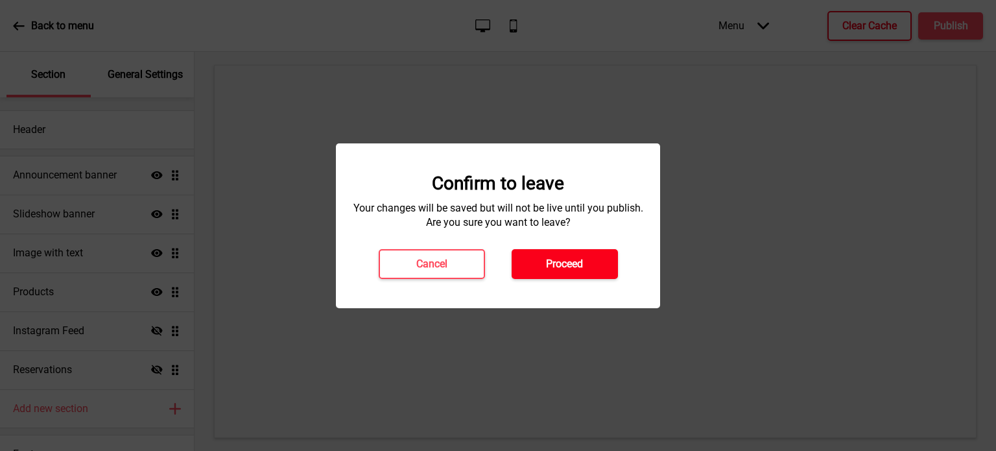
click at [591, 270] on button "Proceed" at bounding box center [565, 264] width 106 height 30
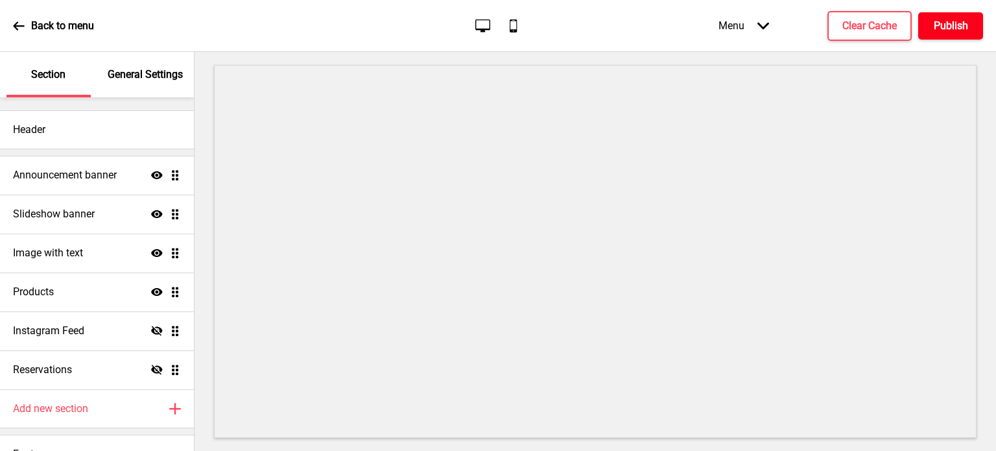
click at [939, 28] on h4 "Publish" at bounding box center [951, 26] width 34 height 14
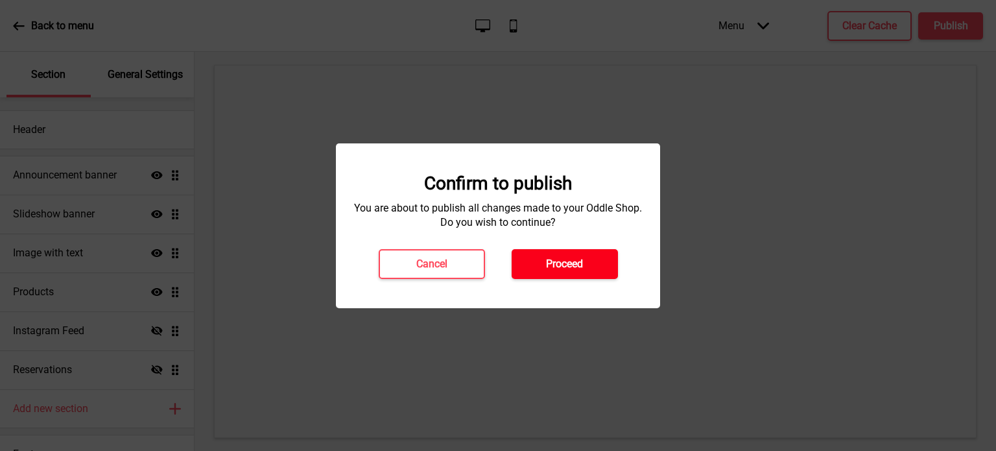
click at [575, 267] on h4 "Proceed" at bounding box center [564, 264] width 37 height 14
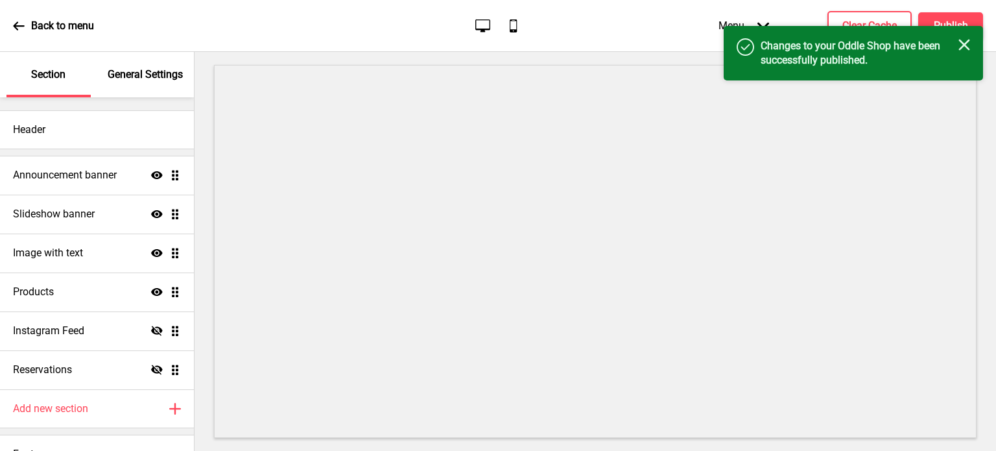
click at [966, 49] on icon "Close" at bounding box center [965, 45] width 12 height 12
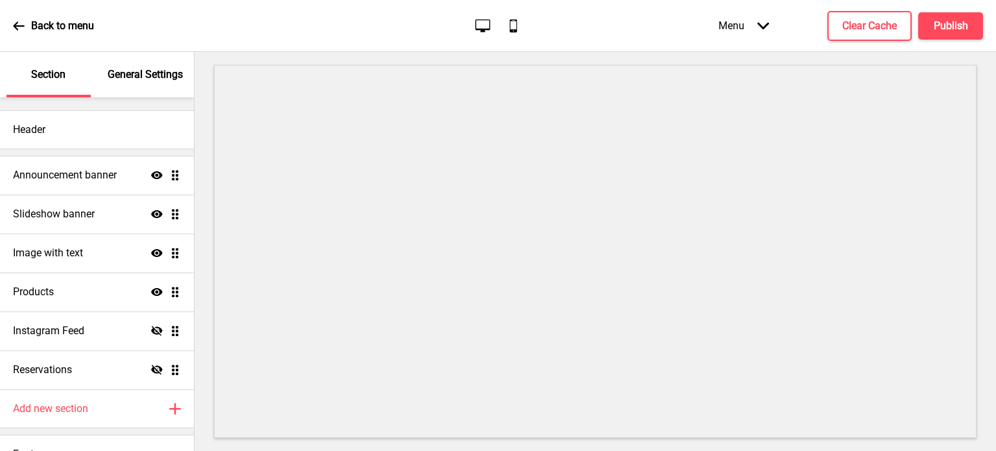
click at [23, 29] on icon at bounding box center [19, 26] width 12 height 12
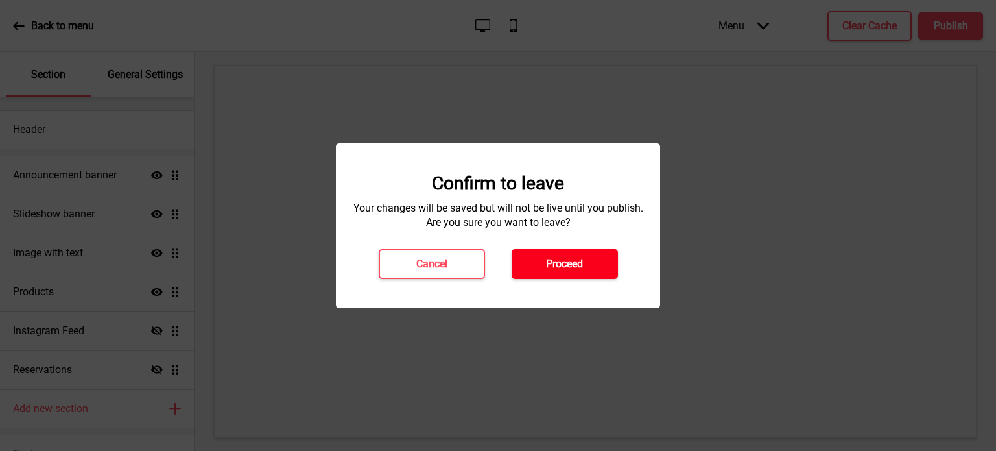
click at [540, 261] on button "Proceed" at bounding box center [565, 264] width 106 height 30
